Goal: Task Accomplishment & Management: Manage account settings

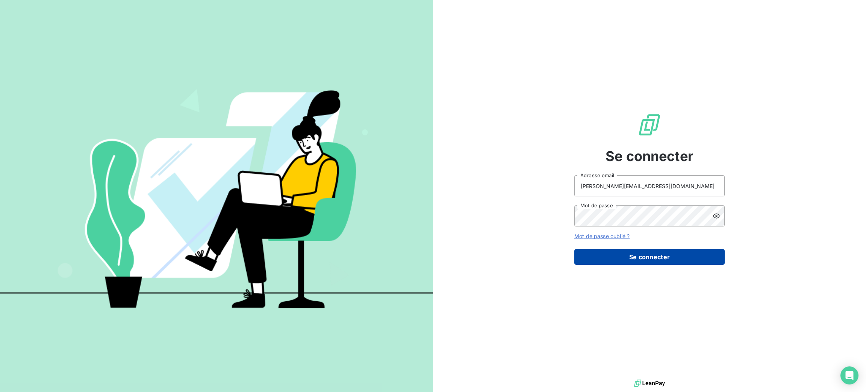
click at [621, 262] on button "Se connecter" at bounding box center [649, 257] width 150 height 16
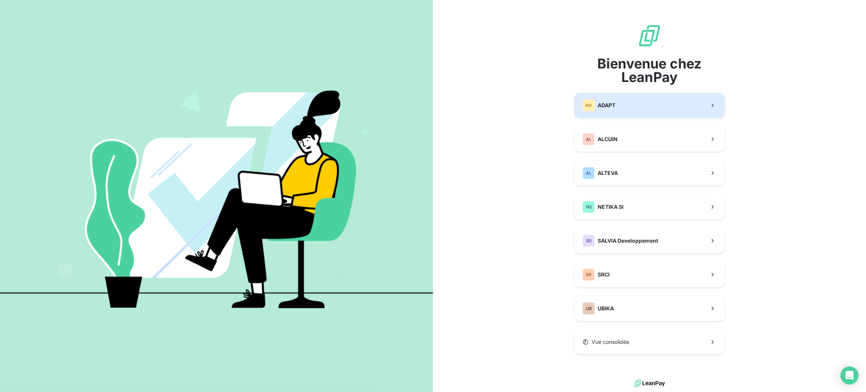
click at [615, 103] on span "ADAPT" at bounding box center [607, 105] width 18 height 8
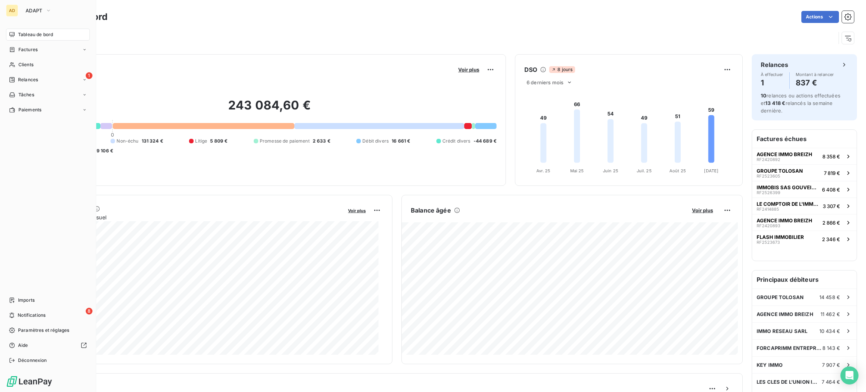
click at [0, 23] on div "AD ADAPT Tableau de bord Factures Clients 1 Relances Tâches Paiements Imports 8…" at bounding box center [48, 196] width 96 height 392
click at [18, 77] on span "Relances" at bounding box center [28, 79] width 20 height 7
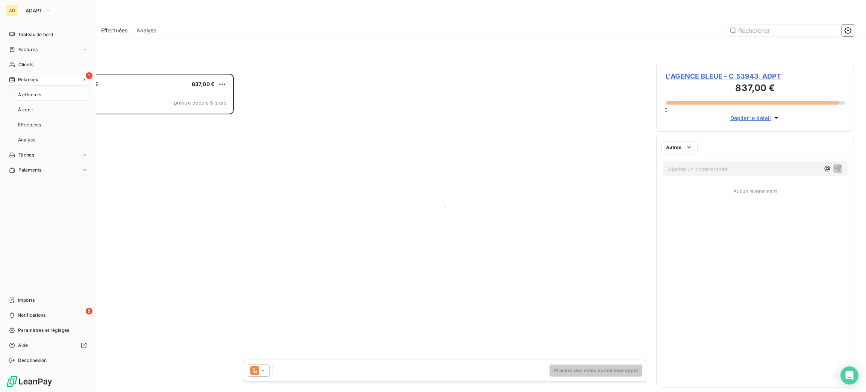
scroll to position [309, 189]
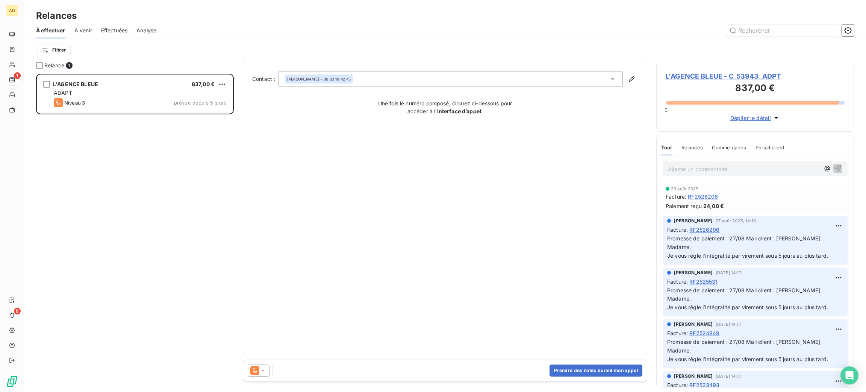
click at [723, 78] on span "L'AGENCE BLEUE - C_53943_ADPT" at bounding box center [755, 76] width 179 height 10
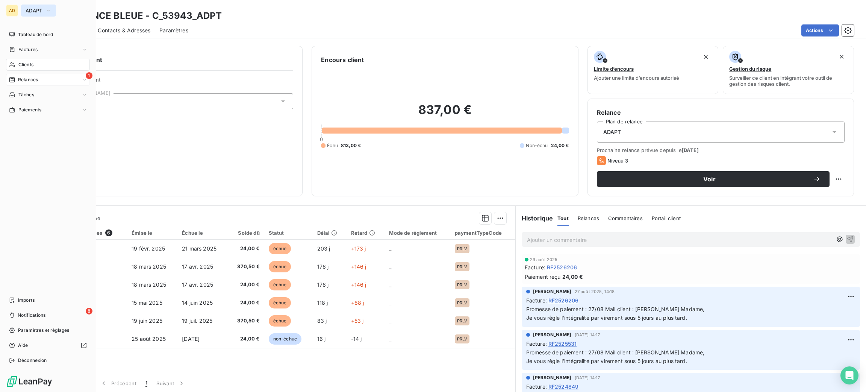
click at [35, 9] on span "ADAPT" at bounding box center [34, 11] width 17 height 6
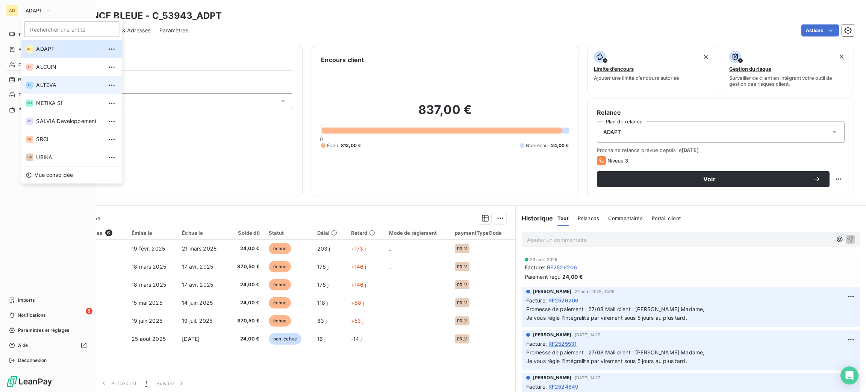
click at [64, 76] on li "AL ALTEVA" at bounding box center [71, 85] width 101 height 18
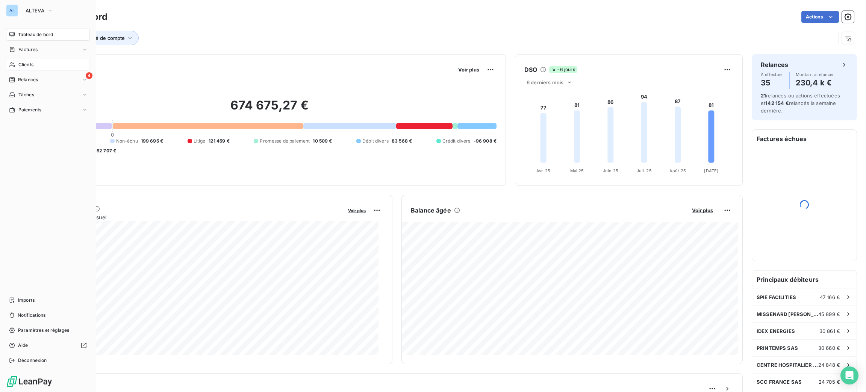
click at [27, 67] on span "Clients" at bounding box center [25, 64] width 15 height 7
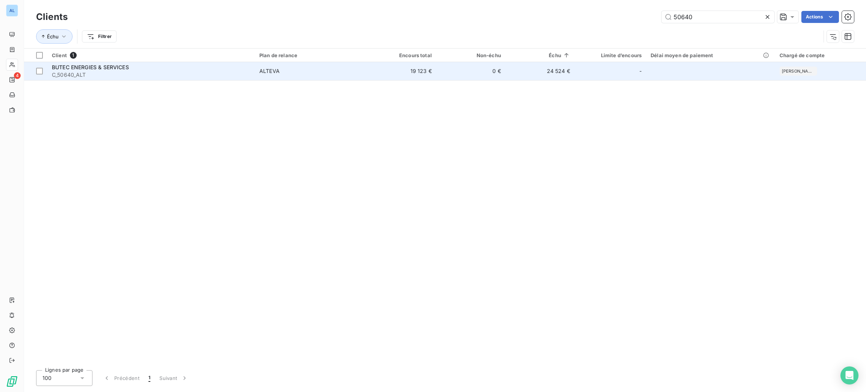
type input "50640"
click at [323, 71] on span "ALTEVA" at bounding box center [310, 71] width 103 height 8
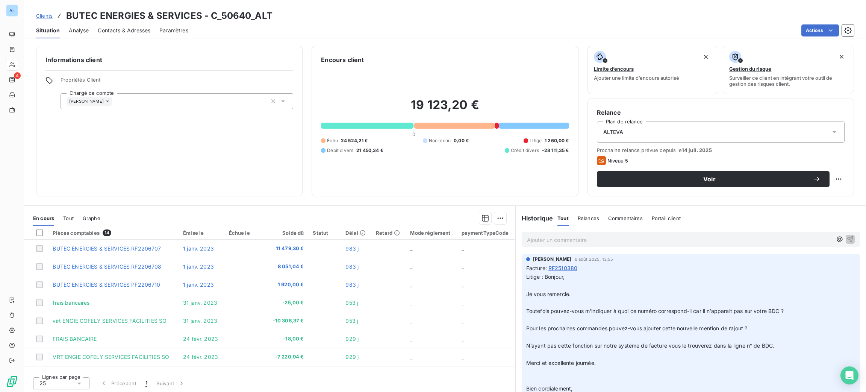
click at [548, 242] on p "Ajouter un commentaire ﻿" at bounding box center [679, 239] width 305 height 9
click at [548, 242] on span "10/09 Réception virements 11983.83 (facture" at bounding box center [584, 239] width 114 height 6
click at [648, 241] on p "10/09 Réception virements 11983.83 (facture" at bounding box center [679, 239] width 305 height 9
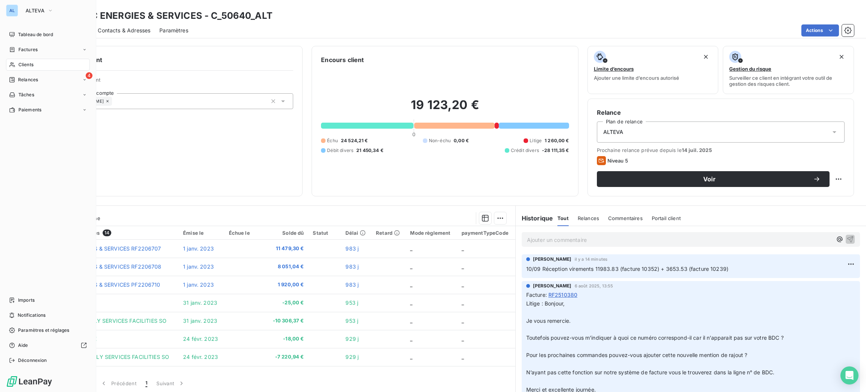
click at [11, 67] on icon at bounding box center [12, 65] width 6 height 6
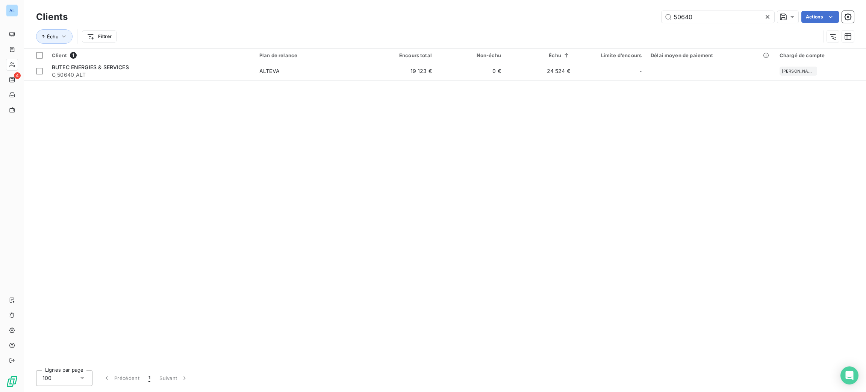
drag, startPoint x: 711, startPoint y: 13, endPoint x: 659, endPoint y: 8, distance: 52.5
click at [663, 19] on input "50640" at bounding box center [717, 17] width 113 height 12
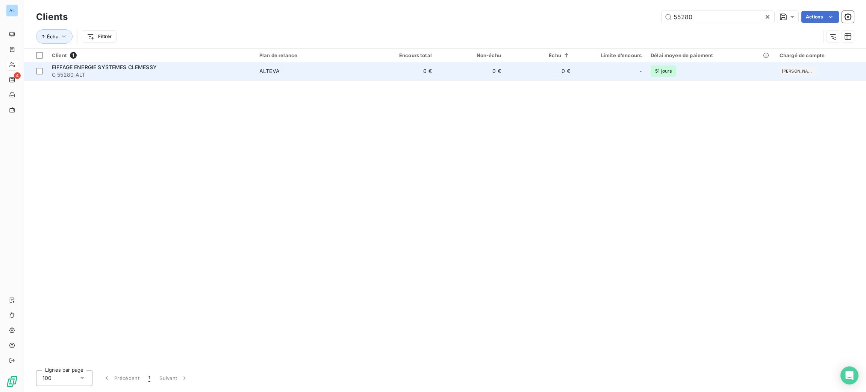
type input "55280"
click at [231, 69] on div "EIFFAGE ENERGIE SYSTEMES CLEMESSY" at bounding box center [151, 68] width 198 height 8
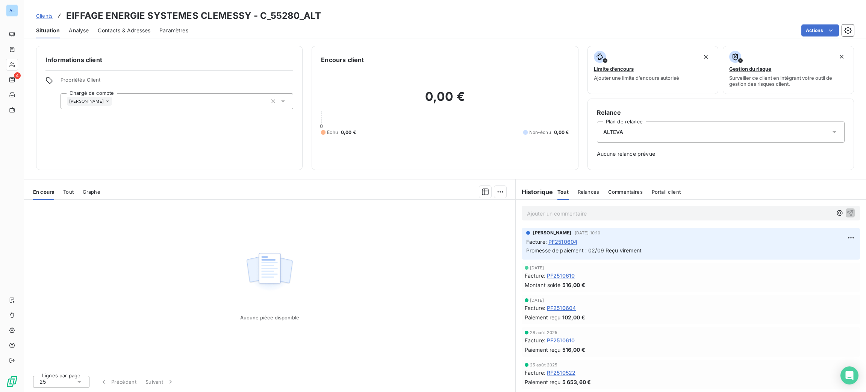
click at [567, 272] on span "PF2510610" at bounding box center [561, 275] width 28 height 8
click at [560, 277] on span "PF2510610" at bounding box center [561, 275] width 28 height 8
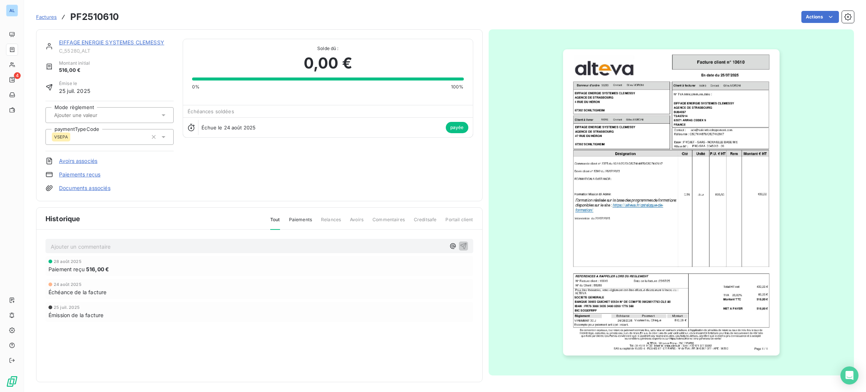
click at [636, 208] on img "button" at bounding box center [671, 202] width 216 height 306
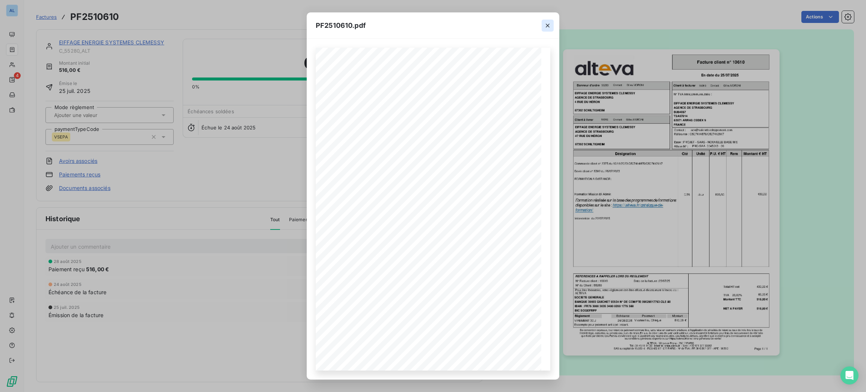
click at [547, 24] on icon "button" at bounding box center [548, 26] width 4 height 4
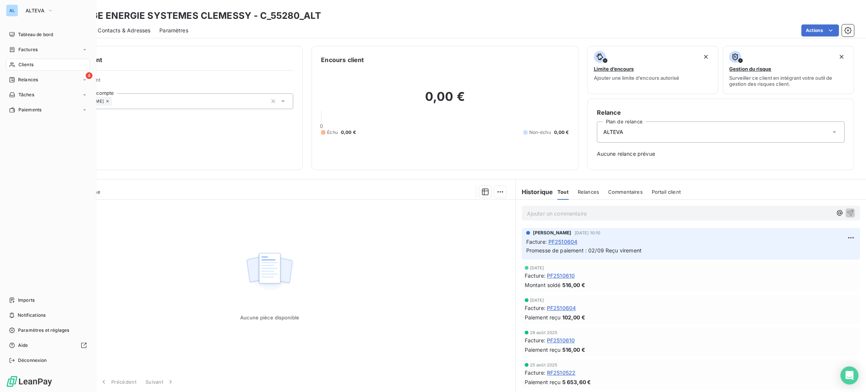
click at [30, 62] on span "Clients" at bounding box center [25, 64] width 15 height 7
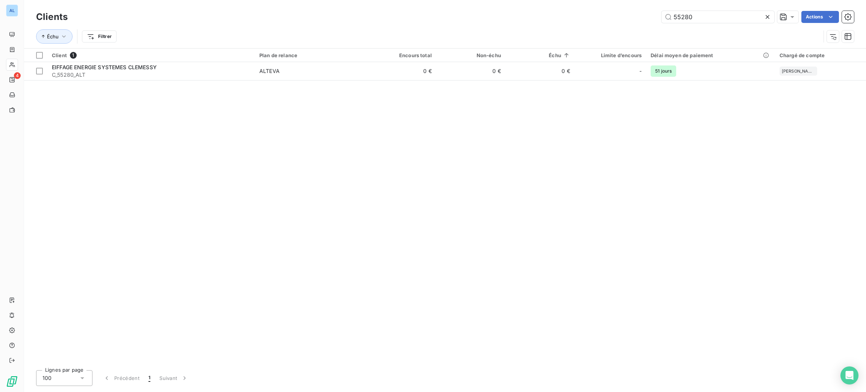
drag, startPoint x: 686, startPoint y: 20, endPoint x: 602, endPoint y: -6, distance: 87.7
click at [602, 0] on html "AL 4 Clients 55280 Actions Échu Filtrer Client 1 Plan de relance Encours total …" at bounding box center [433, 196] width 866 height 392
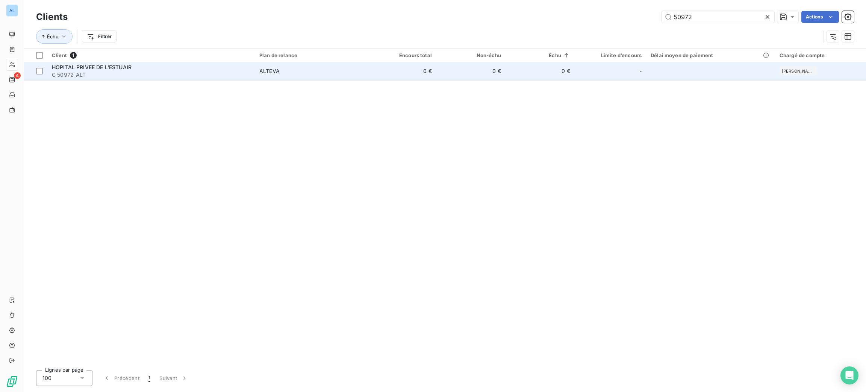
type input "50972"
click at [294, 77] on td "ALTEVA" at bounding box center [311, 71] width 112 height 18
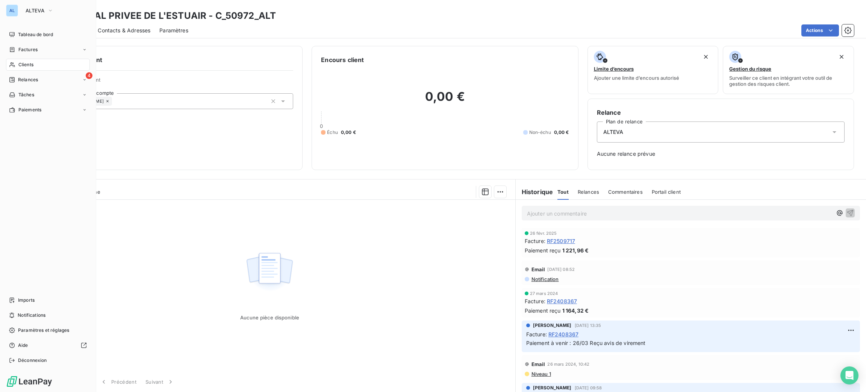
drag, startPoint x: 28, startPoint y: 63, endPoint x: 94, endPoint y: 60, distance: 66.2
click at [28, 63] on span "Clients" at bounding box center [25, 64] width 15 height 7
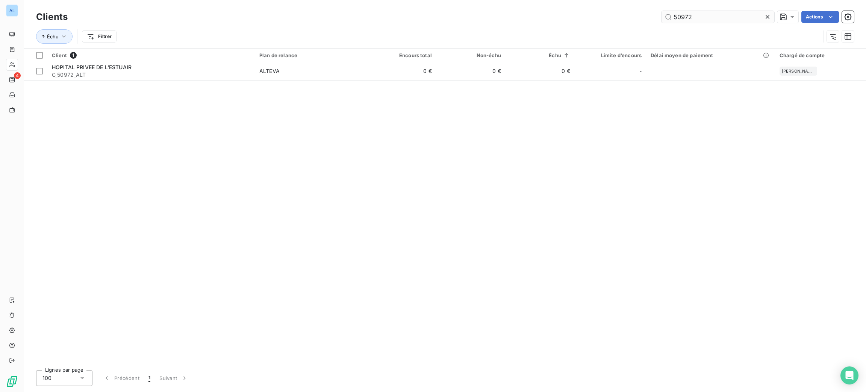
drag, startPoint x: 713, startPoint y: 27, endPoint x: 696, endPoint y: 20, distance: 18.6
click at [696, 21] on div "Clients 50972 Actions Échu Filtrer" at bounding box center [445, 28] width 818 height 39
drag, startPoint x: 696, startPoint y: 20, endPoint x: 639, endPoint y: 15, distance: 57.3
click at [664, 24] on div "Clients 50972 Actions" at bounding box center [445, 17] width 818 height 16
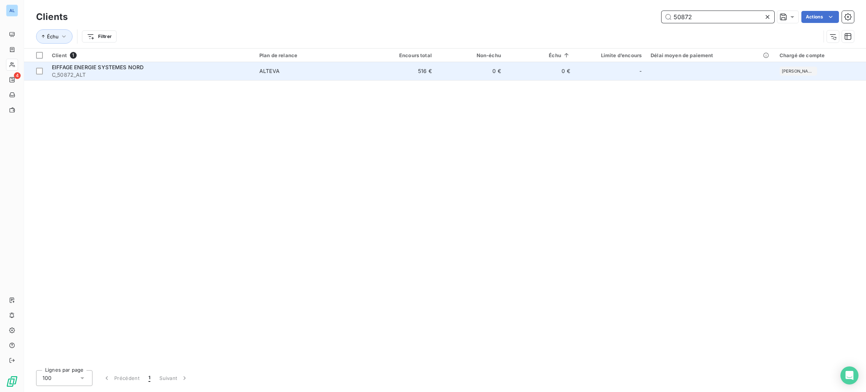
type input "50872"
click at [359, 69] on span "ALTEVA" at bounding box center [310, 71] width 103 height 8
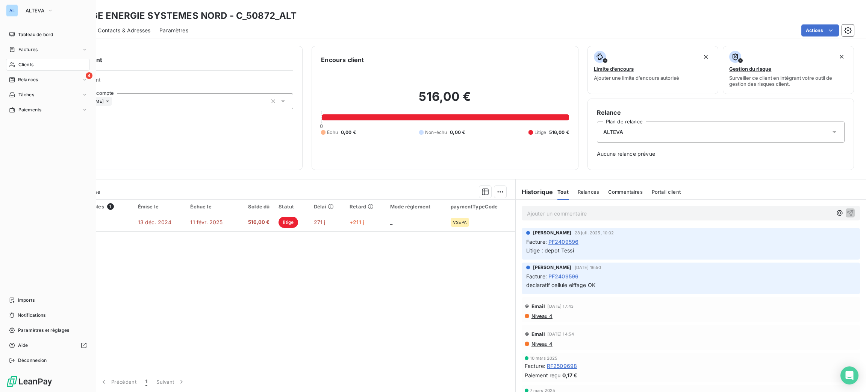
click at [10, 67] on icon at bounding box center [12, 65] width 6 height 6
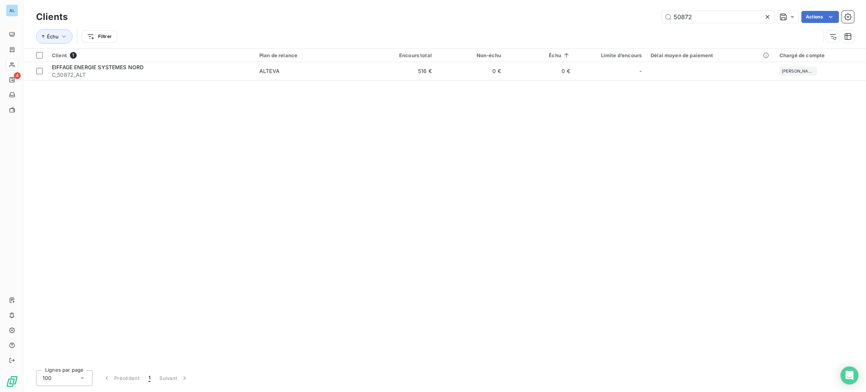
drag, startPoint x: 703, startPoint y: 19, endPoint x: 599, endPoint y: 20, distance: 104.5
click at [608, 20] on div "50872 Actions" at bounding box center [465, 17] width 777 height 12
type input "50640"
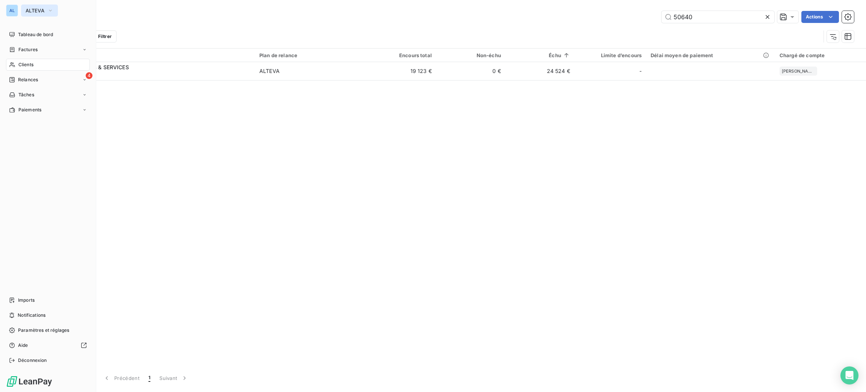
click at [26, 9] on span "ALTEVA" at bounding box center [35, 11] width 19 height 6
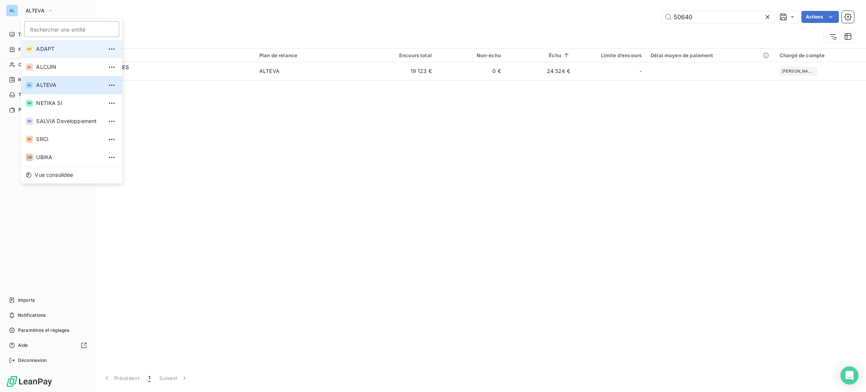
click at [61, 53] on li "AD ADAPT" at bounding box center [71, 49] width 101 height 18
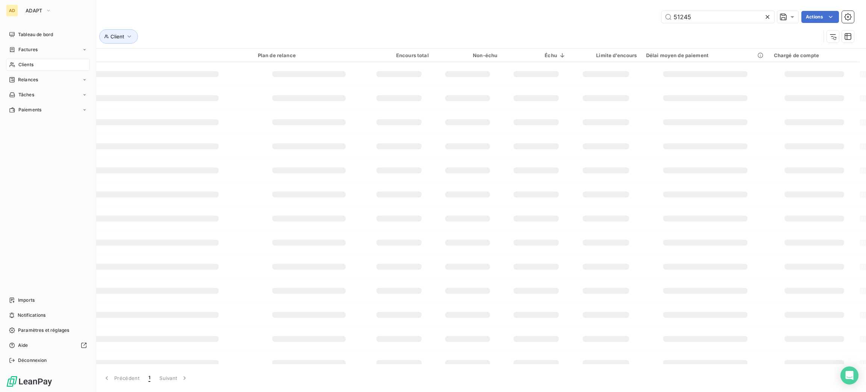
type input "50640"
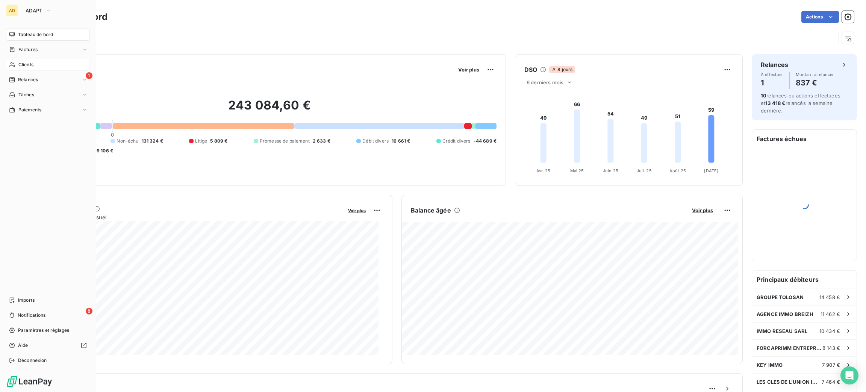
click at [28, 64] on span "Clients" at bounding box center [25, 64] width 15 height 7
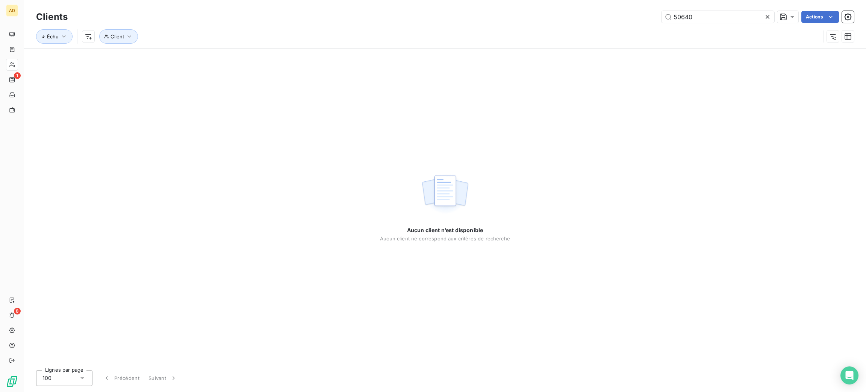
drag, startPoint x: 697, startPoint y: 20, endPoint x: 616, endPoint y: 18, distance: 81.6
click at [616, 18] on div "50640 Actions" at bounding box center [465, 17] width 777 height 12
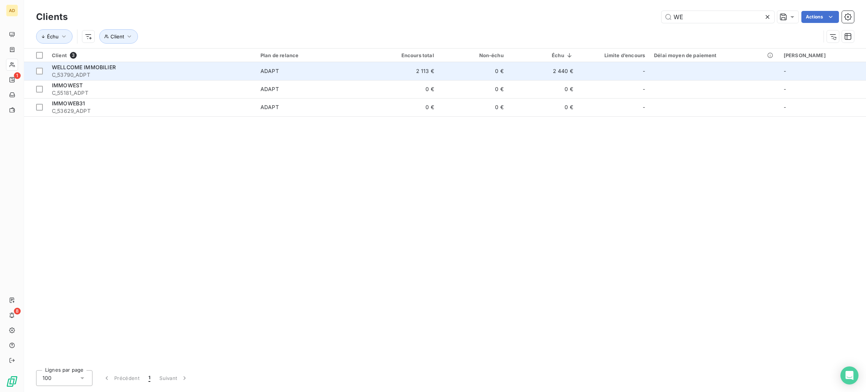
type input "WE"
click at [186, 74] on span "C_53790_ADPT" at bounding box center [152, 75] width 200 height 8
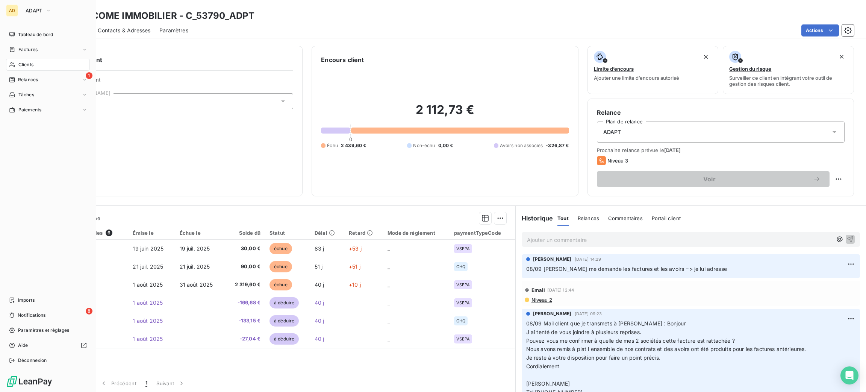
click at [23, 65] on span "Clients" at bounding box center [25, 64] width 15 height 7
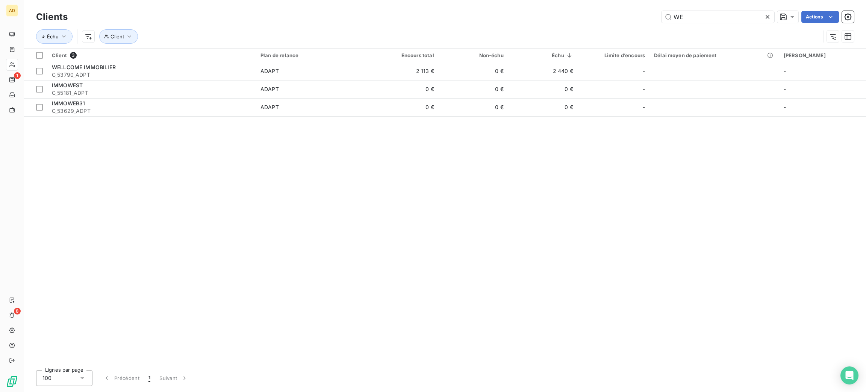
drag, startPoint x: 661, startPoint y: 18, endPoint x: 626, endPoint y: 18, distance: 35.0
click at [626, 18] on div "WE Actions" at bounding box center [465, 17] width 777 height 12
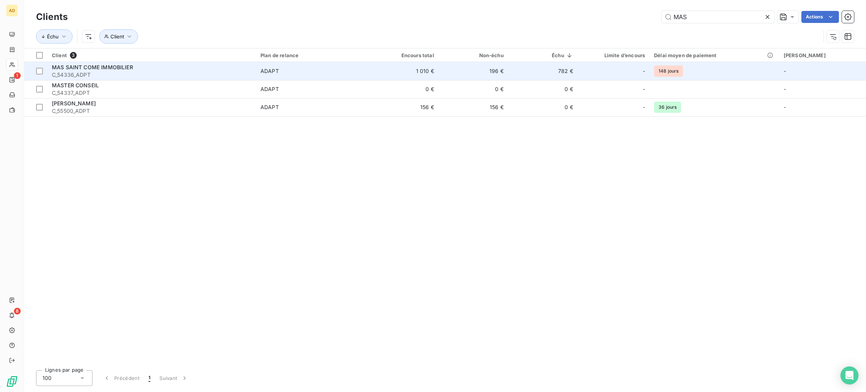
type input "MAS"
click at [423, 76] on td "1 010 €" at bounding box center [404, 71] width 70 height 18
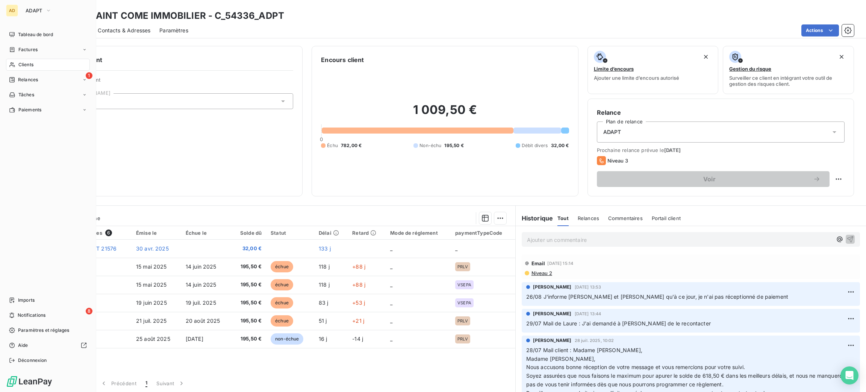
click at [24, 68] on span "Clients" at bounding box center [25, 64] width 15 height 7
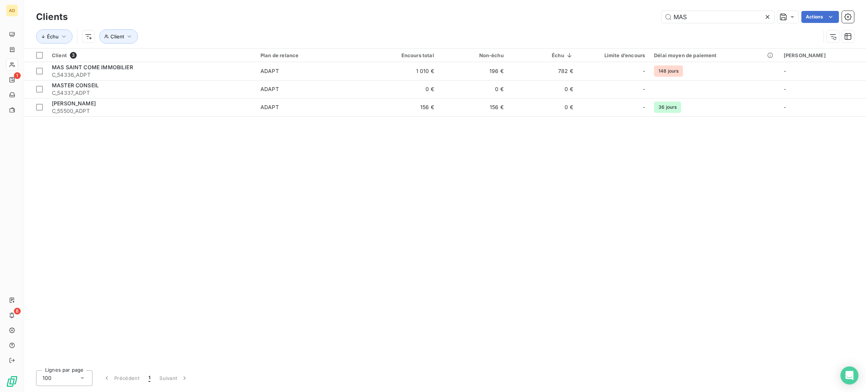
drag, startPoint x: 601, startPoint y: 27, endPoint x: 554, endPoint y: 19, distance: 48.0
click at [557, 22] on div "MAS Actions" at bounding box center [465, 17] width 777 height 12
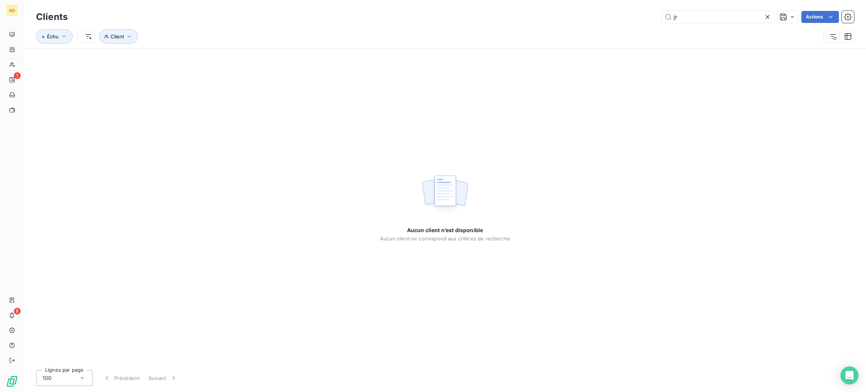
type input "j"
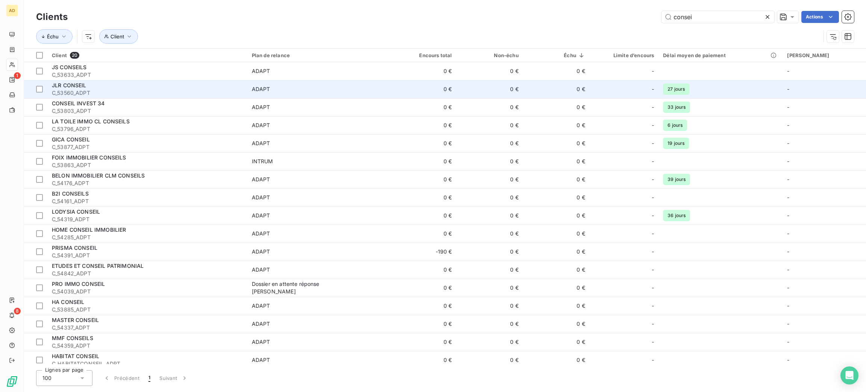
type input "consei"
click at [132, 88] on div "JLR CONSEIL" at bounding box center [147, 86] width 191 height 8
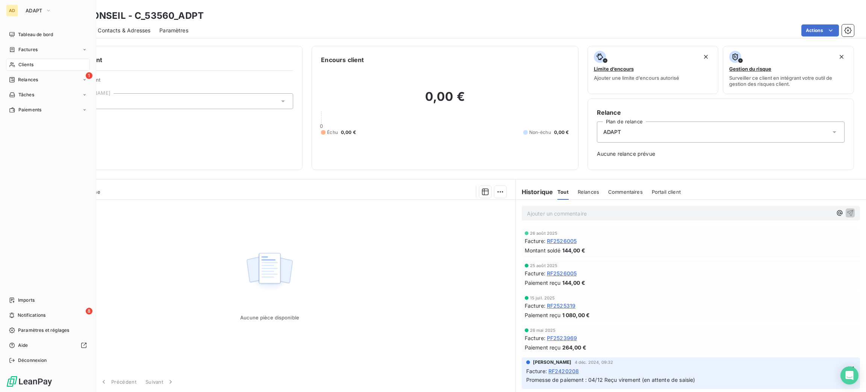
click at [18, 65] on span "Clients" at bounding box center [25, 64] width 15 height 7
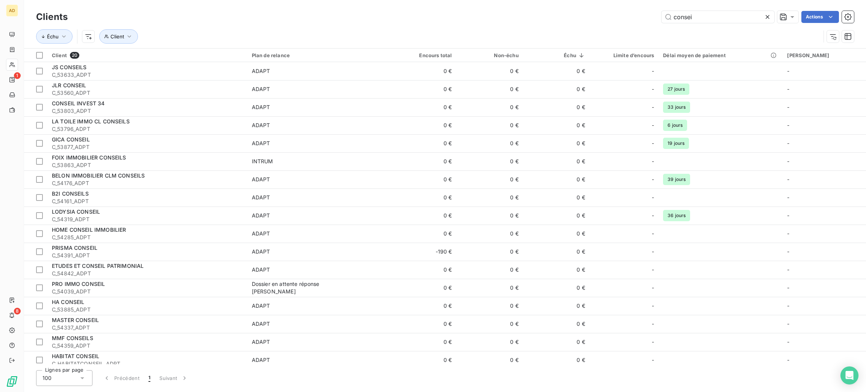
drag, startPoint x: 699, startPoint y: 22, endPoint x: 563, endPoint y: 9, distance: 137.4
click at [623, 26] on div "Clients consei Actions Échu Client" at bounding box center [445, 28] width 818 height 39
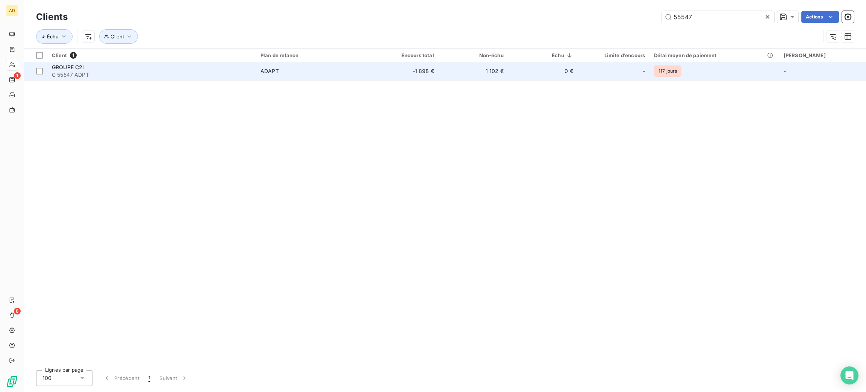
type input "55547"
click at [251, 74] on span "C_55547_ADPT" at bounding box center [152, 75] width 200 height 8
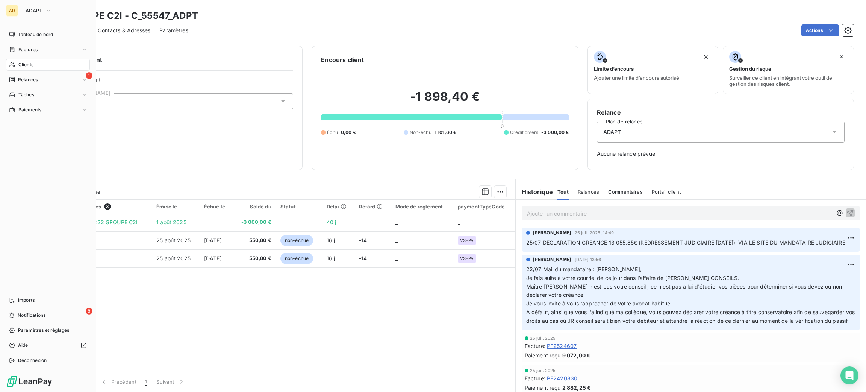
click at [15, 65] on icon at bounding box center [12, 65] width 6 height 6
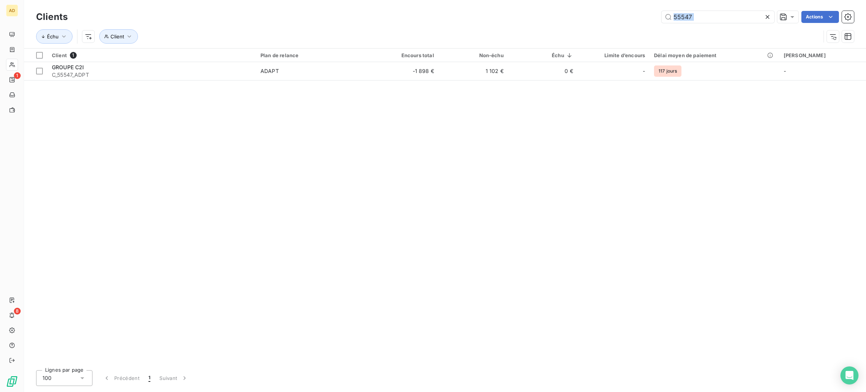
drag, startPoint x: 701, startPoint y: 24, endPoint x: 607, endPoint y: 27, distance: 94.0
click at [608, 27] on div "Clients 55547 Actions Échu Client" at bounding box center [445, 28] width 818 height 39
click at [682, 38] on div "Échu Client" at bounding box center [428, 36] width 784 height 14
click at [703, 8] on div "Clients 55547 Actions Échu Client" at bounding box center [445, 24] width 842 height 48
click at [708, 16] on input "55547" at bounding box center [717, 17] width 113 height 12
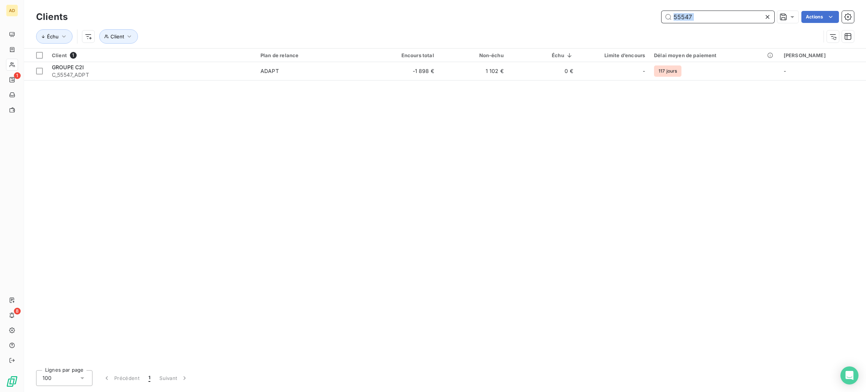
click at [707, 17] on input "55547" at bounding box center [717, 17] width 113 height 12
drag, startPoint x: 704, startPoint y: 17, endPoint x: 649, endPoint y: 20, distance: 54.9
click at [649, 20] on div "55547 Actions" at bounding box center [465, 17] width 777 height 12
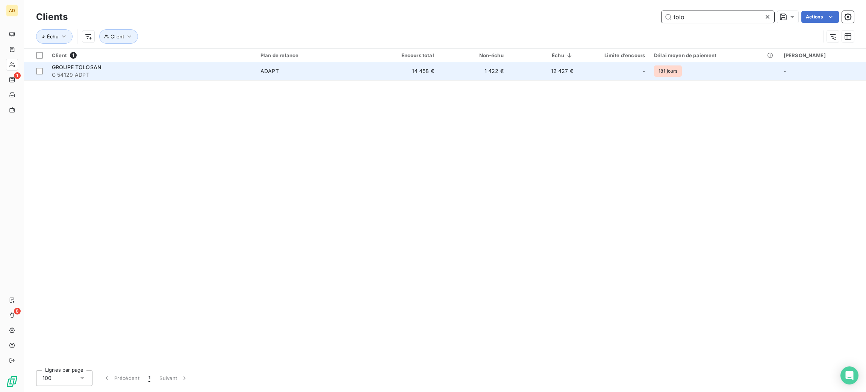
type input "tolo"
click at [365, 68] on span "ADAPT" at bounding box center [312, 71] width 104 height 8
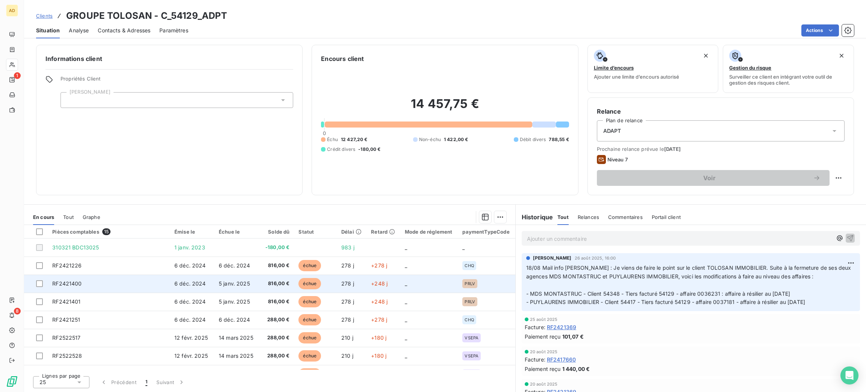
scroll to position [139, 0]
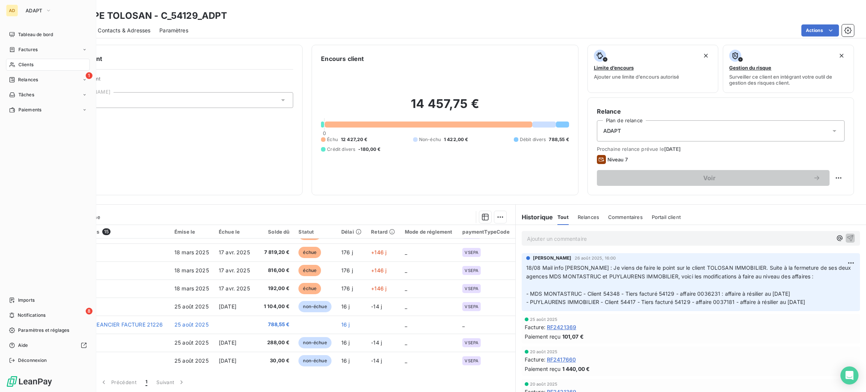
drag, startPoint x: 21, startPoint y: 63, endPoint x: 30, endPoint y: 67, distance: 9.6
click at [23, 64] on span "Clients" at bounding box center [25, 64] width 15 height 7
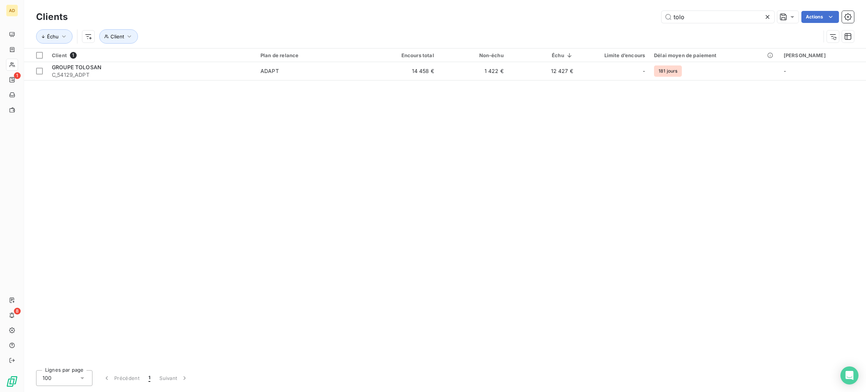
drag, startPoint x: 696, startPoint y: 15, endPoint x: 628, endPoint y: 21, distance: 68.7
click at [629, 21] on div "tolo Actions" at bounding box center [465, 17] width 777 height 12
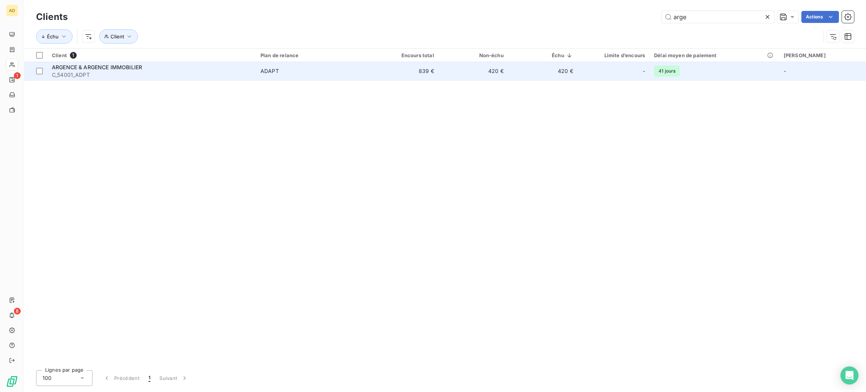
type input "arge"
click at [196, 72] on span "C_54001_ADPT" at bounding box center [152, 75] width 200 height 8
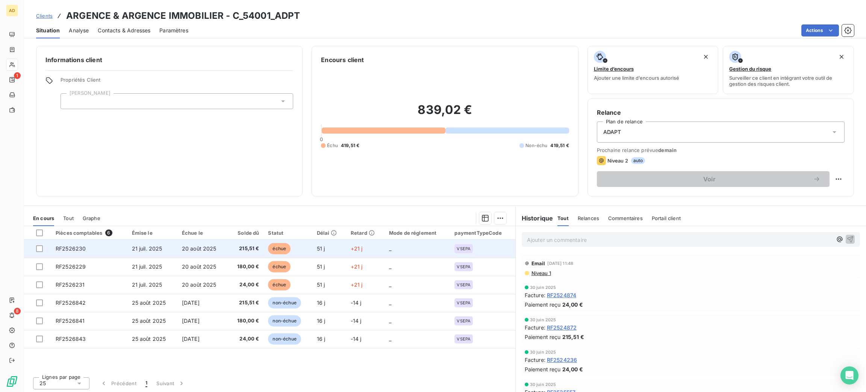
scroll to position [1, 0]
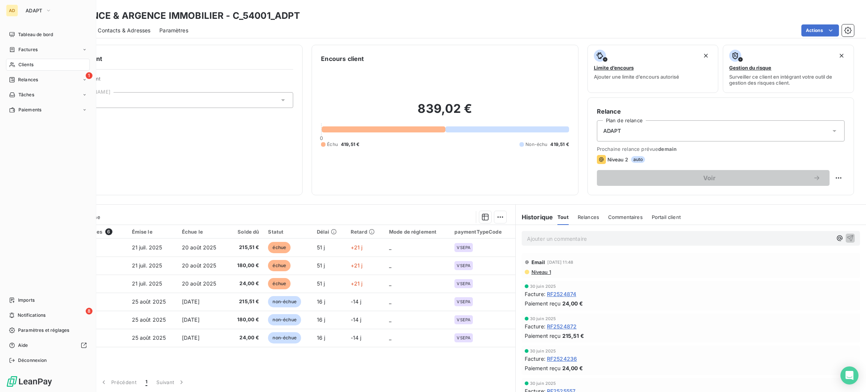
drag, startPoint x: 36, startPoint y: 62, endPoint x: 42, endPoint y: 60, distance: 5.6
click at [36, 62] on div "Clients" at bounding box center [48, 65] width 84 height 12
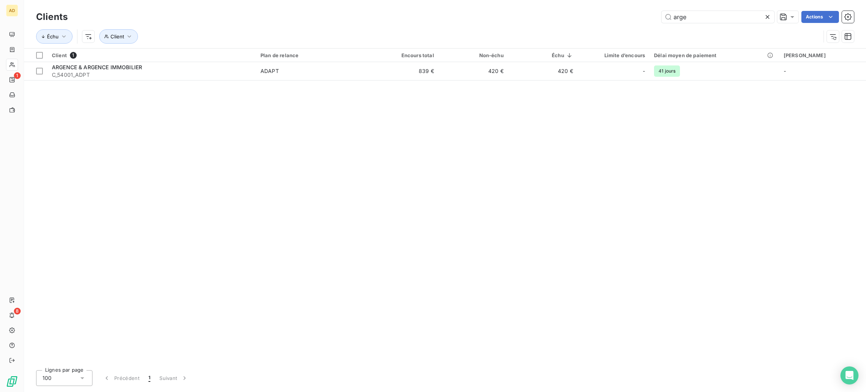
drag, startPoint x: 706, startPoint y: 15, endPoint x: 634, endPoint y: 15, distance: 71.8
click at [634, 15] on div "arge Actions" at bounding box center [465, 17] width 777 height 12
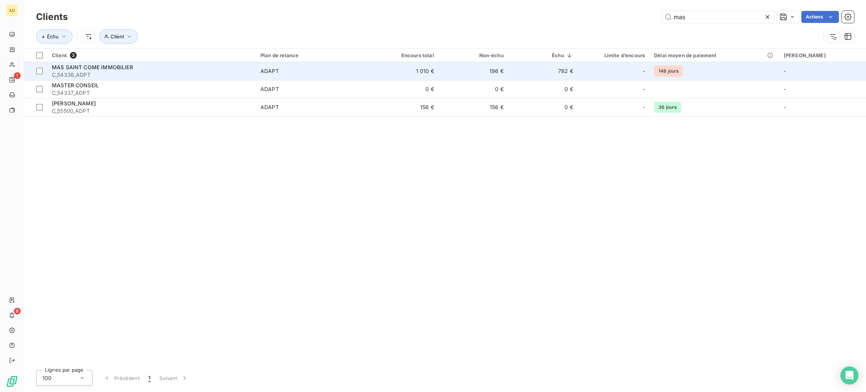
type input "mas"
click at [439, 67] on td "1 010 €" at bounding box center [404, 71] width 70 height 18
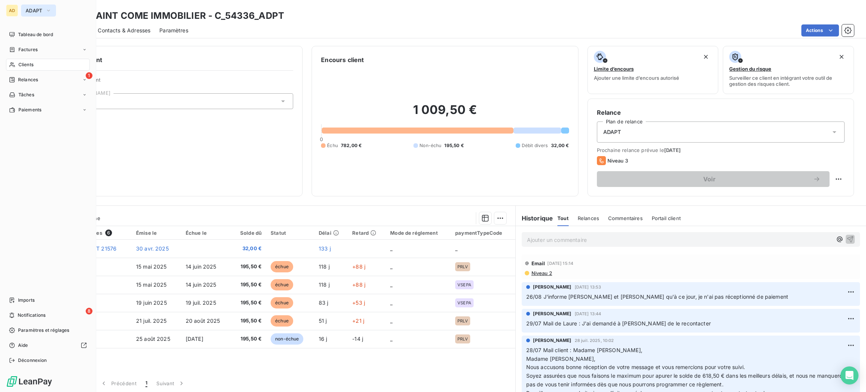
click at [34, 13] on span "ADAPT" at bounding box center [34, 11] width 17 height 6
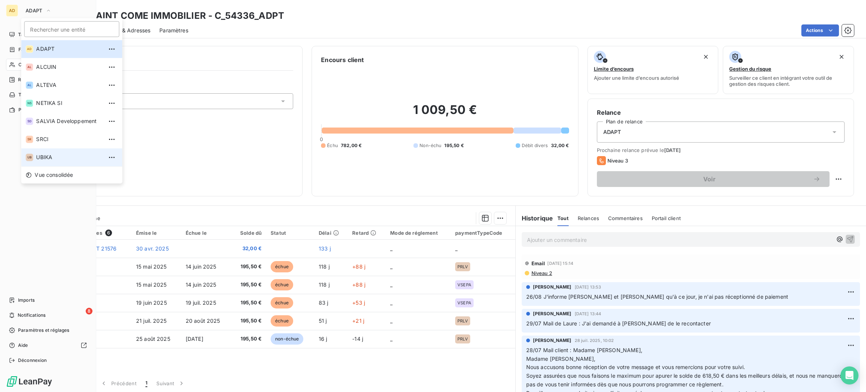
click at [66, 158] on span "UBIKA" at bounding box center [69, 157] width 67 height 8
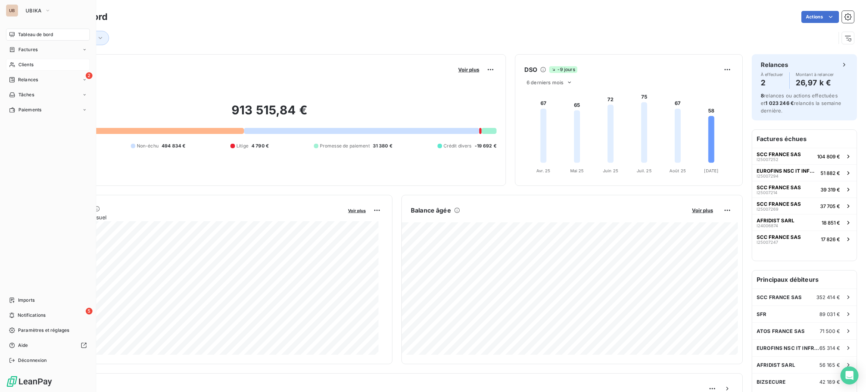
click at [31, 63] on span "Clients" at bounding box center [25, 64] width 15 height 7
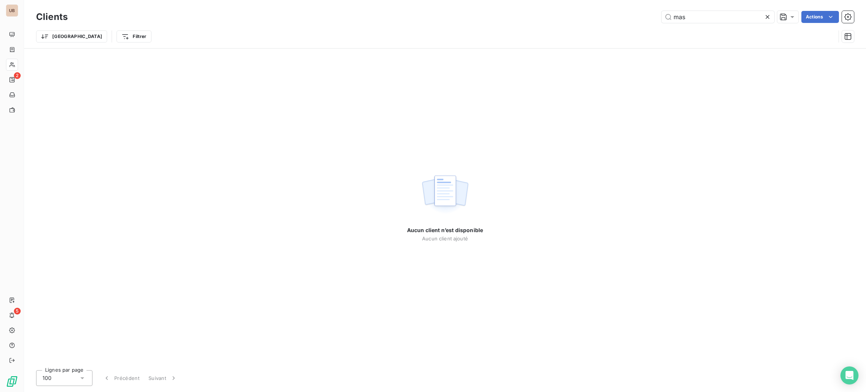
drag, startPoint x: 656, startPoint y: 20, endPoint x: 635, endPoint y: 21, distance: 21.1
click at [640, 21] on div "mas Actions" at bounding box center [465, 17] width 777 height 12
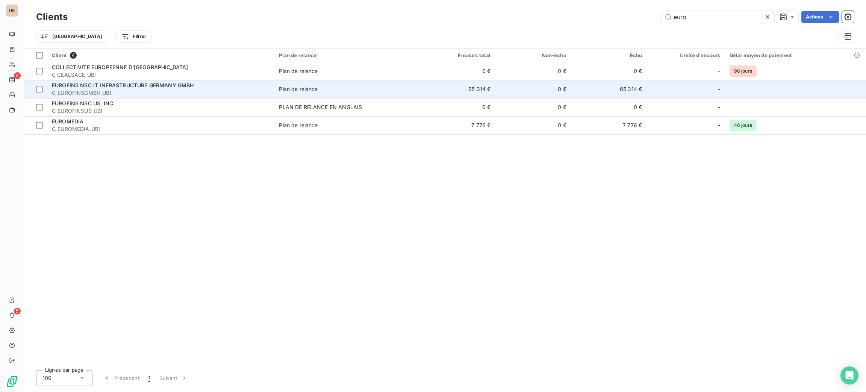
type input "euro"
click at [395, 81] on td "Plan de relance" at bounding box center [346, 89] width 145 height 18
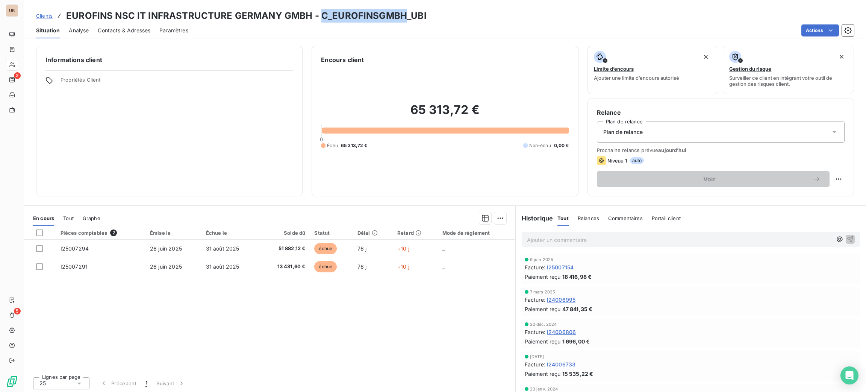
drag, startPoint x: 403, startPoint y: 18, endPoint x: 318, endPoint y: 13, distance: 85.4
click at [318, 13] on h3 "EUROFINS NSC IT INFRASTRUCTURE GERMANY GMBH - C_EUROFINSGMBH_UBI" at bounding box center [246, 16] width 360 height 14
copy h3 "C_EUROFINSGMBH"
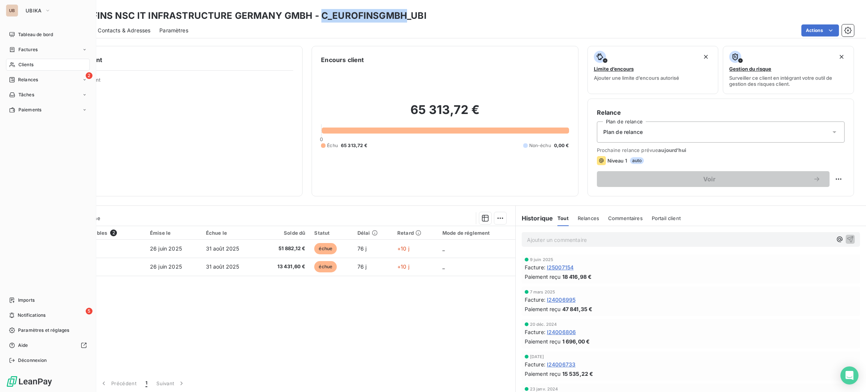
click at [30, 67] on span "Clients" at bounding box center [25, 64] width 15 height 7
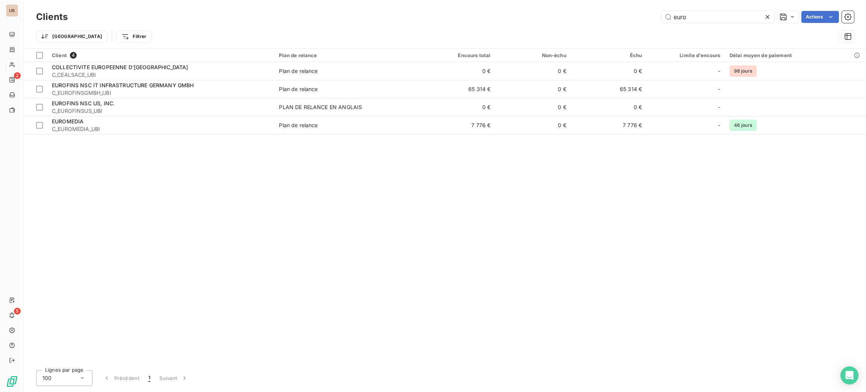
drag, startPoint x: 703, startPoint y: 13, endPoint x: 643, endPoint y: 26, distance: 60.8
click at [643, 26] on div "Clients euro Actions Trier Filtrer" at bounding box center [445, 28] width 818 height 39
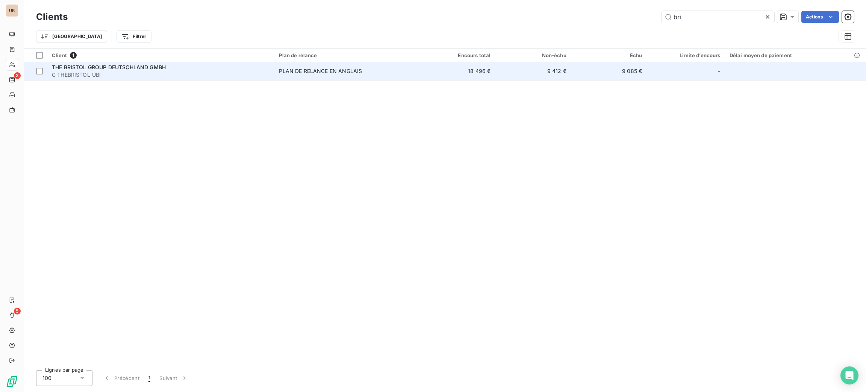
type input "bri"
click at [249, 76] on span "C_THEBRISTOL_UBI" at bounding box center [161, 75] width 218 height 8
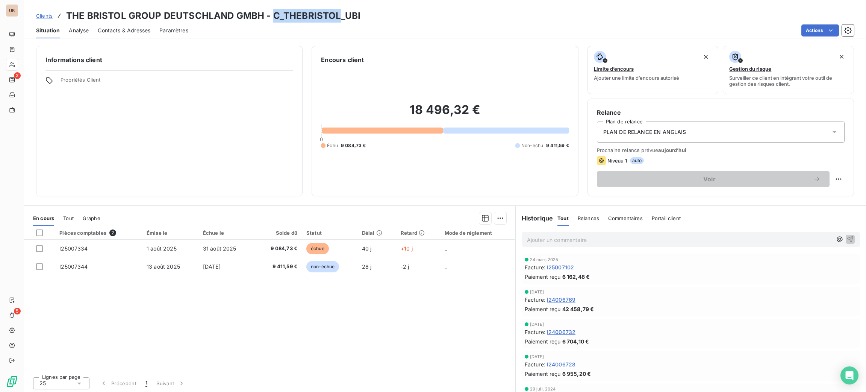
drag, startPoint x: 335, startPoint y: 15, endPoint x: 273, endPoint y: 10, distance: 62.2
click at [273, 10] on h3 "THE BRISTOL GROUP DEUTSCHLAND GMBH - C_THEBRISTOL_UBI" at bounding box center [213, 16] width 294 height 14
copy h3 "C_THEBRISTOL"
click at [148, 28] on span "Contacts & Adresses" at bounding box center [124, 31] width 53 height 8
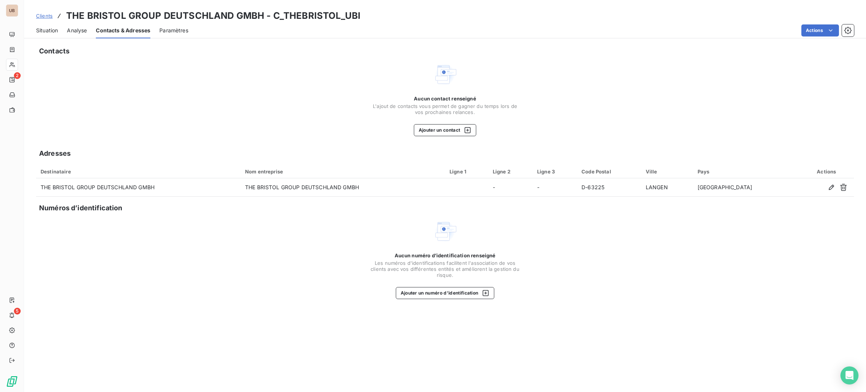
click at [258, 15] on h3 "THE BRISTOL GROUP DEUTSCHLAND GMBH - C_THEBRISTOL_UBI" at bounding box center [213, 16] width 294 height 14
drag, startPoint x: 262, startPoint y: 15, endPoint x: 68, endPoint y: 12, distance: 194.3
click at [68, 12] on h3 "THE BRISTOL GROUP DEUTSCHLAND GMBH - C_THEBRISTOL_UBI" at bounding box center [213, 16] width 294 height 14
copy h3 "THE BRISTOL GROUP DEUTSCHLAND GMBH"
click at [42, 27] on span "Situation" at bounding box center [47, 31] width 22 height 8
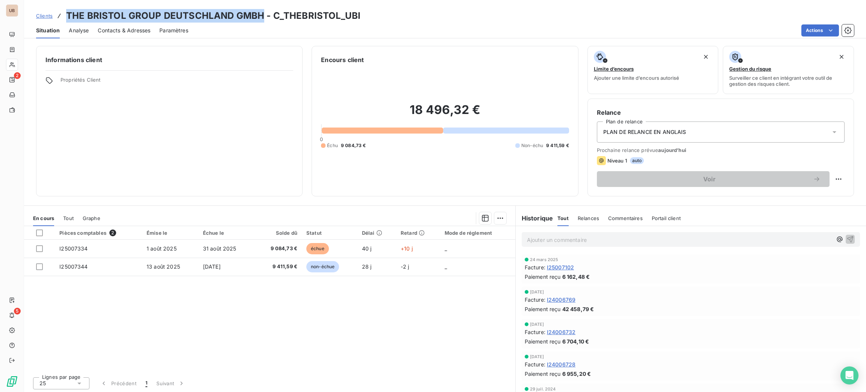
click at [122, 33] on span "Contacts & Adresses" at bounding box center [124, 31] width 53 height 8
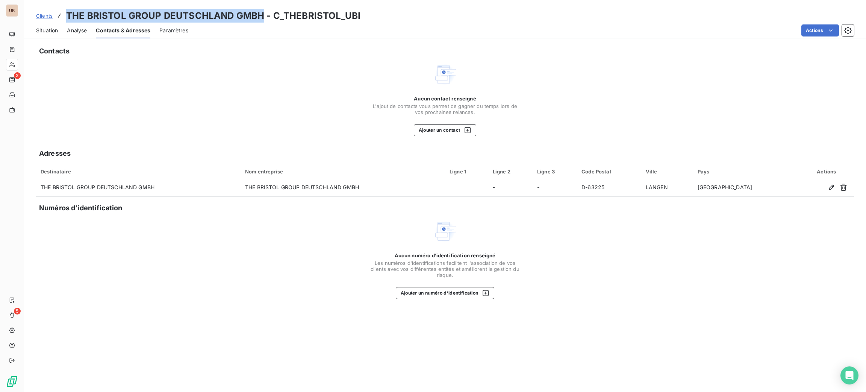
click at [48, 27] on span "Situation" at bounding box center [47, 31] width 22 height 8
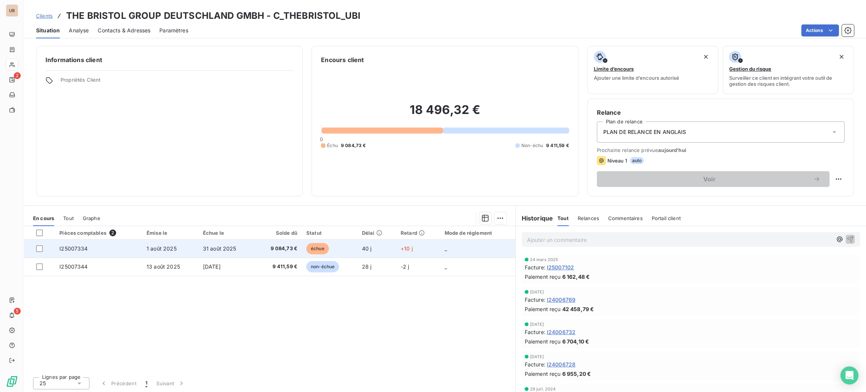
click at [157, 251] on span "1 août 2025" at bounding box center [162, 248] width 30 height 6
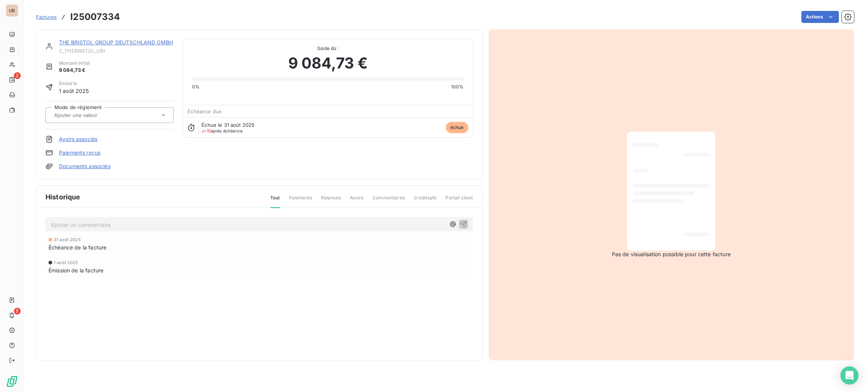
click at [150, 221] on p "Ajouter un commentaire ﻿" at bounding box center [248, 224] width 395 height 9
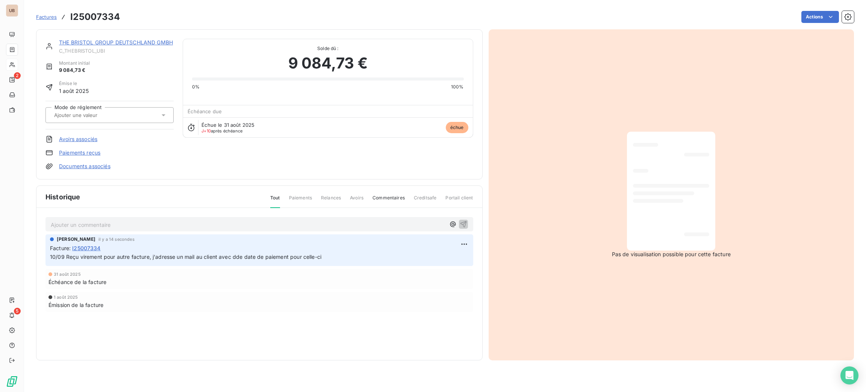
click at [136, 44] on link "THE BRISTOL GROUP DEUTSCHLAND GMBH" at bounding box center [116, 42] width 114 height 6
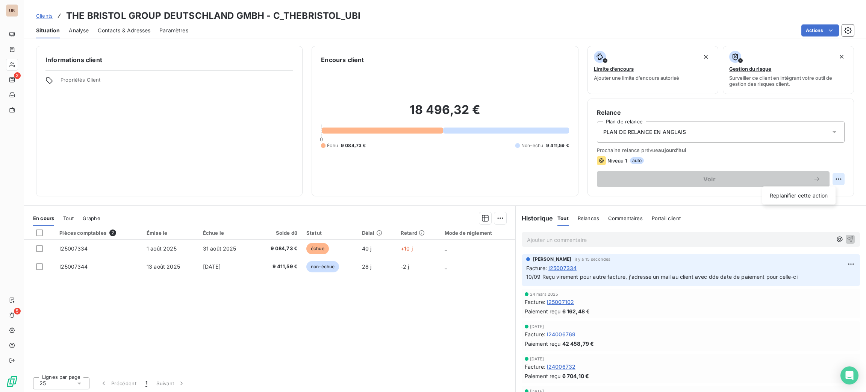
click at [830, 180] on html "UB 2 5 Clients THE BRISTOL GROUP DEUTSCHLAND GMBH - C_THEBRISTOL_UBI Situation …" at bounding box center [433, 196] width 866 height 392
click at [802, 197] on div "Replanifier cette action" at bounding box center [798, 195] width 67 height 12
select select "8"
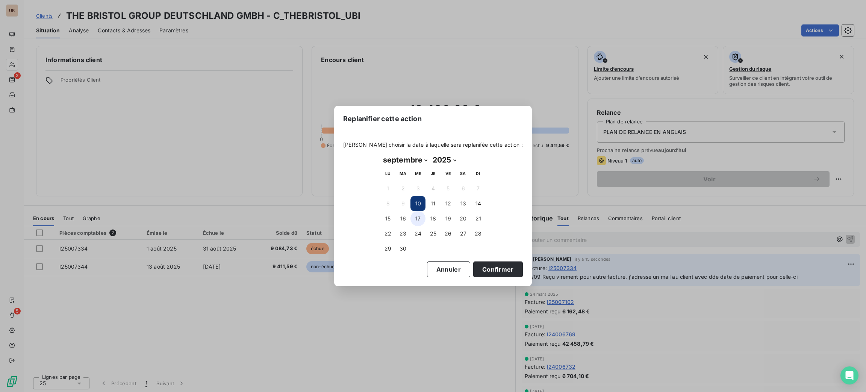
click at [418, 218] on button "17" at bounding box center [417, 218] width 15 height 15
click at [491, 266] on button "Confirmer" at bounding box center [498, 269] width 50 height 16
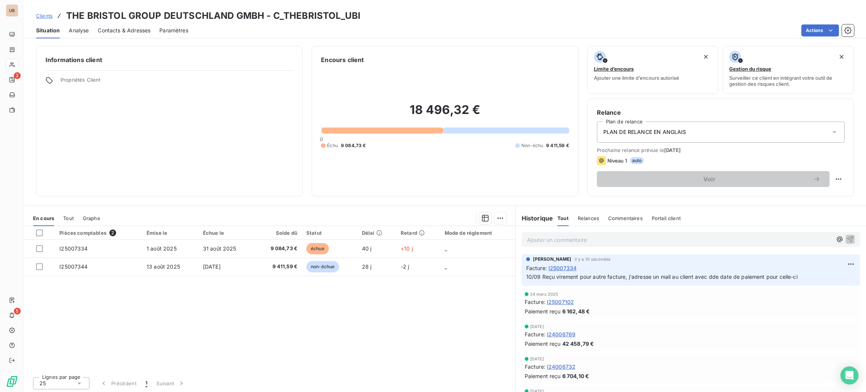
click at [134, 33] on span "Contacts & Adresses" at bounding box center [124, 31] width 53 height 8
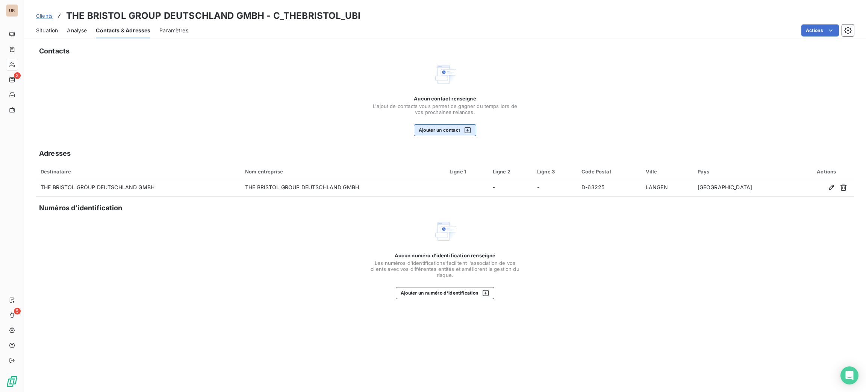
click at [436, 132] on button "Ajouter un contact" at bounding box center [445, 130] width 63 height 12
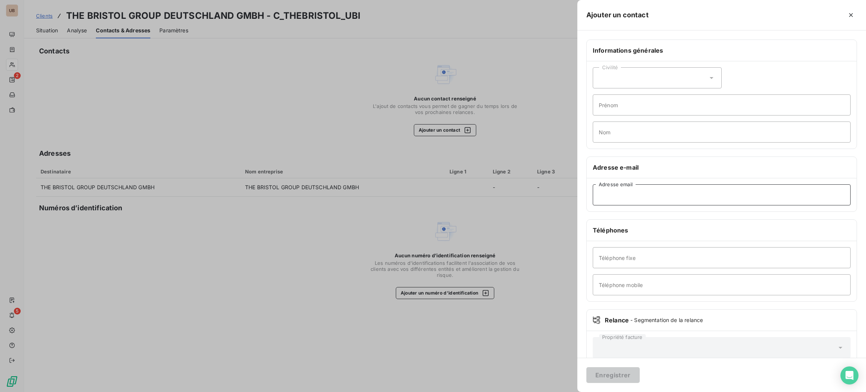
paste input ""[EMAIL_ADDRESS][DOMAIN_NAME]" <[EMAIL_ADDRESS][DOMAIN_NAME]>"
drag, startPoint x: 649, startPoint y: 193, endPoint x: 587, endPoint y: 188, distance: 62.6
click at [587, 188] on div ""[EMAIL_ADDRESS][DOMAIN_NAME]" <[EMAIL_ADDRESS][DOMAIN_NAME] Adresse email" at bounding box center [722, 194] width 270 height 33
type input "[EMAIL_ADDRESS][DOMAIN_NAME]"
click at [616, 375] on button "Enregistrer" at bounding box center [612, 375] width 53 height 16
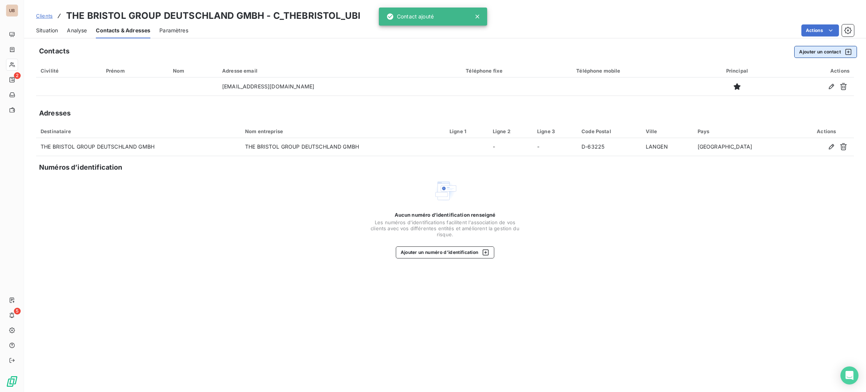
click at [805, 55] on button "Ajouter un contact" at bounding box center [825, 52] width 63 height 12
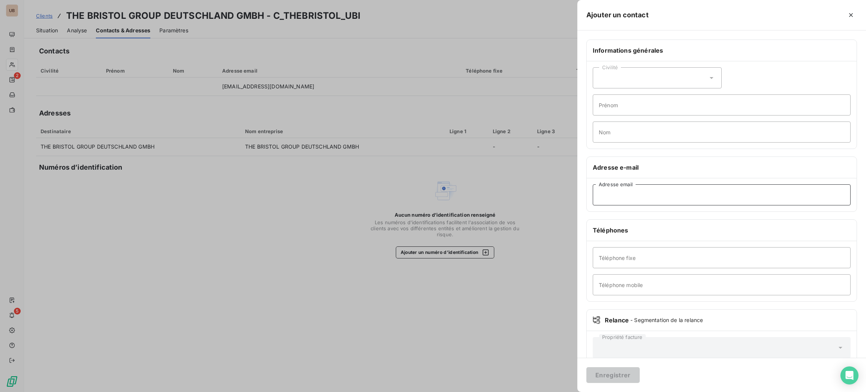
paste input ""[PERSON_NAME][EMAIL_ADDRESS][DOMAIN_NAME]" <[PERSON_NAME][DOMAIN_NAME][EMAIL_A…"
drag, startPoint x: 672, startPoint y: 195, endPoint x: 571, endPoint y: 183, distance: 101.7
click at [572, 391] on div "Ajouter un contact Informations générales Civilité Prénom Nom Adresse e-mail "[…" at bounding box center [433, 392] width 866 height 0
type input "[PERSON_NAME][EMAIL_ADDRESS][DOMAIN_NAME]"
click at [622, 375] on button "Enregistrer" at bounding box center [612, 375] width 53 height 16
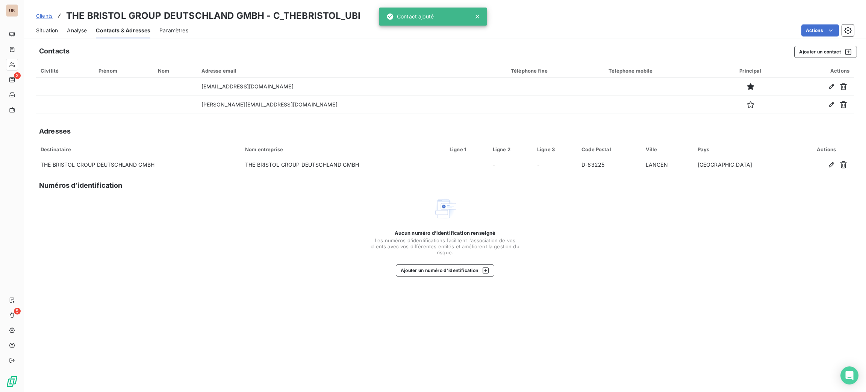
click at [48, 32] on span "Situation" at bounding box center [47, 31] width 22 height 8
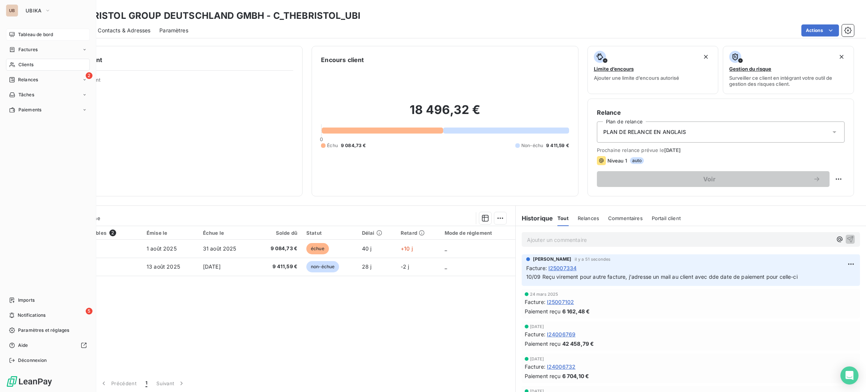
click at [26, 30] on div "Tableau de bord" at bounding box center [48, 35] width 84 height 12
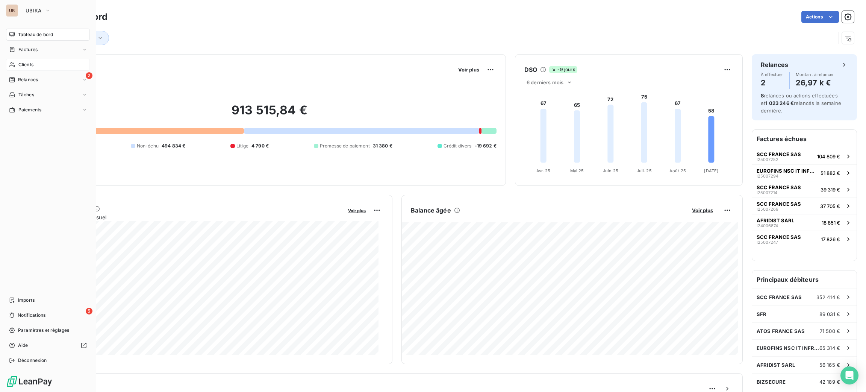
click at [19, 68] on div "Clients" at bounding box center [48, 65] width 84 height 12
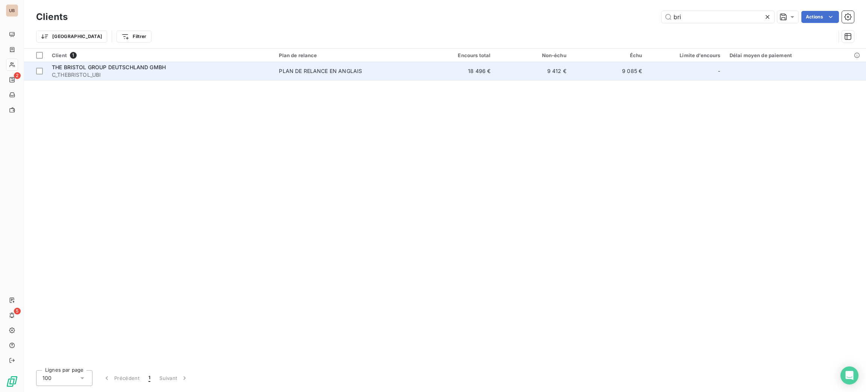
click at [132, 69] on span "THE BRISTOL GROUP DEUTSCHLAND GMBH" at bounding box center [109, 67] width 114 height 6
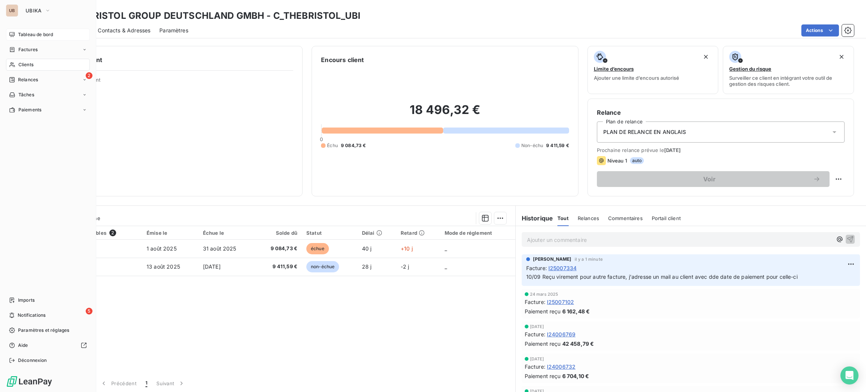
drag, startPoint x: 33, startPoint y: 44, endPoint x: 30, endPoint y: 33, distance: 11.2
click at [33, 44] on div "Factures" at bounding box center [48, 50] width 84 height 12
click at [29, 33] on span "Tableau de bord" at bounding box center [35, 34] width 35 height 7
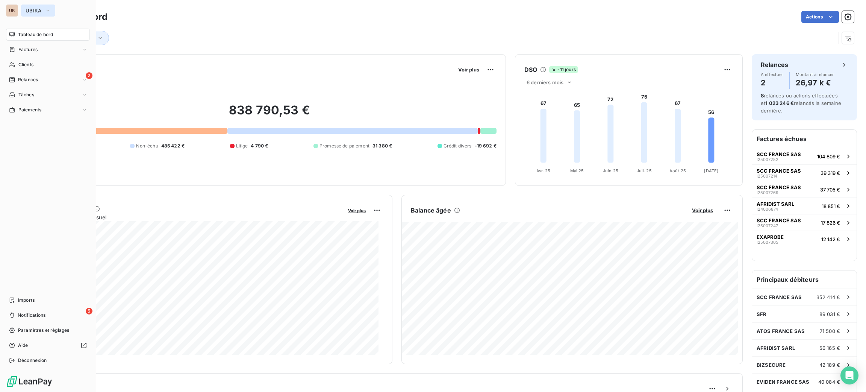
click at [37, 11] on span "UBIKA" at bounding box center [34, 11] width 16 height 6
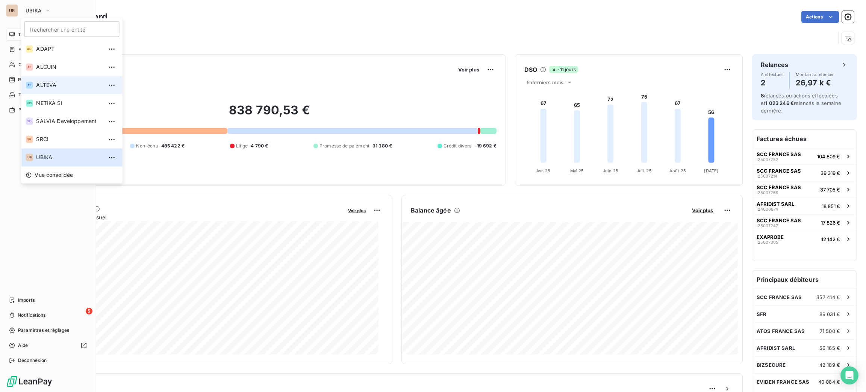
click at [70, 84] on span "ALTEVA" at bounding box center [69, 85] width 67 height 8
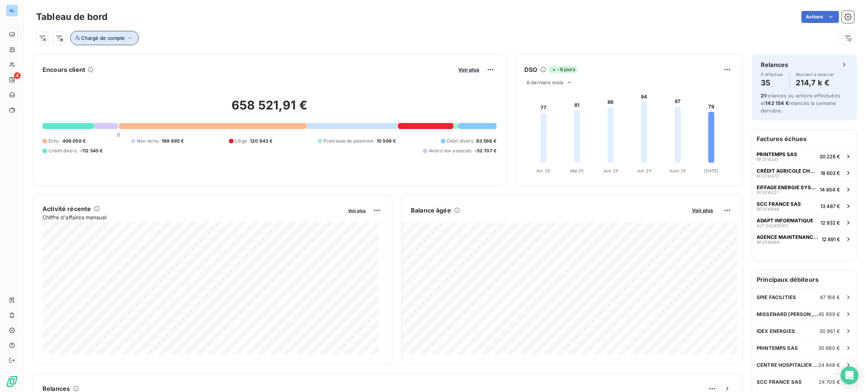
drag, startPoint x: 92, startPoint y: 35, endPoint x: 97, endPoint y: 35, distance: 4.9
click at [94, 35] on span "Chargé de compte" at bounding box center [103, 38] width 44 height 6
click at [204, 62] on div at bounding box center [226, 58] width 108 height 16
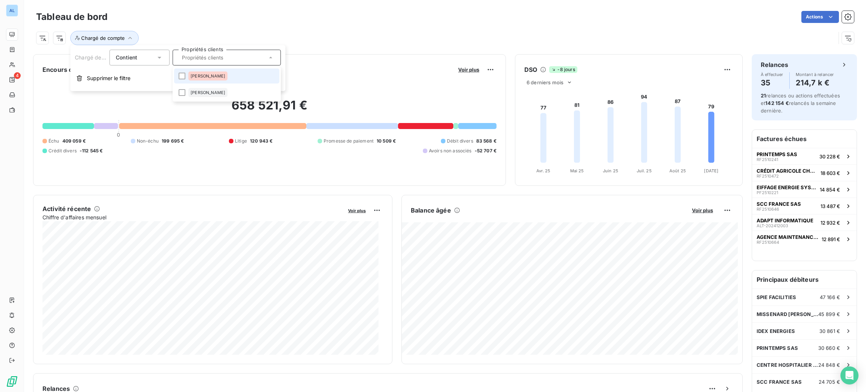
click at [222, 79] on li "[PERSON_NAME]" at bounding box center [226, 75] width 105 height 15
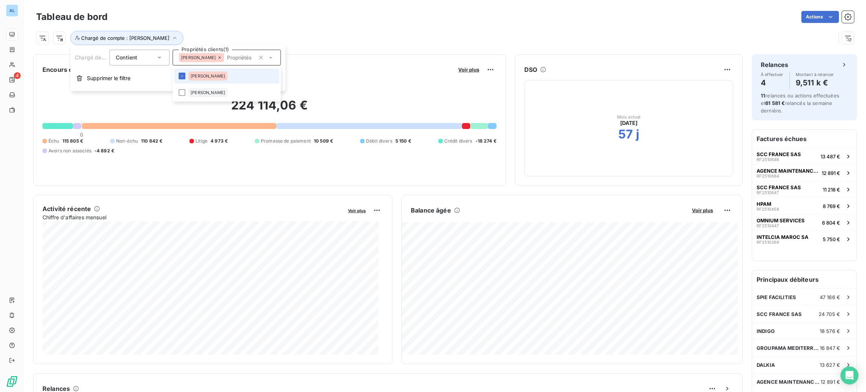
click at [202, 80] on div "[PERSON_NAME]" at bounding box center [207, 75] width 39 height 9
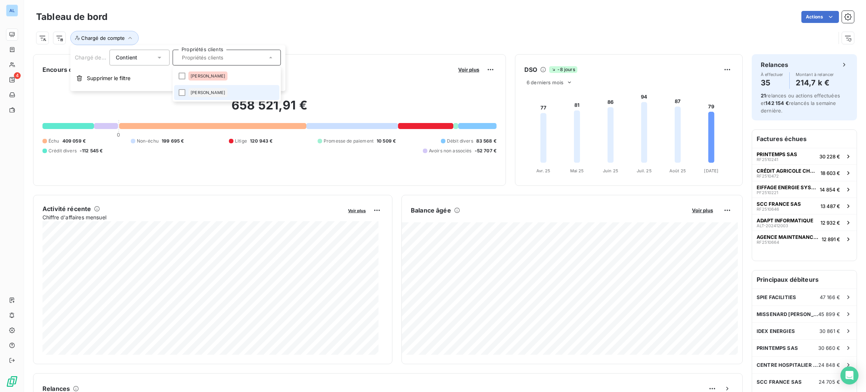
click at [203, 89] on div "[PERSON_NAME]" at bounding box center [207, 92] width 39 height 9
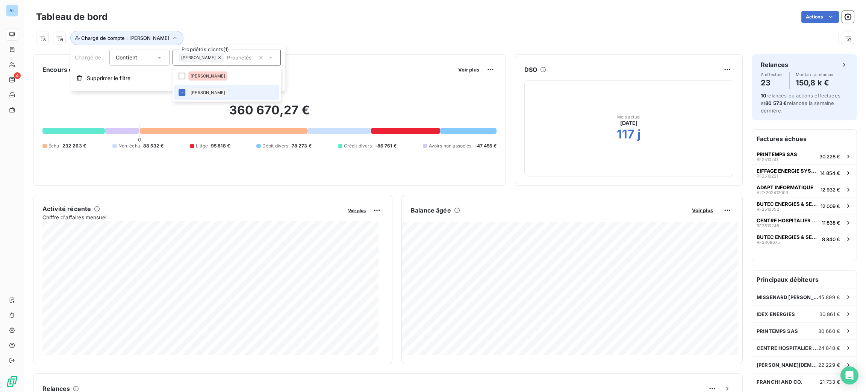
click at [199, 91] on span "[PERSON_NAME]" at bounding box center [208, 92] width 35 height 5
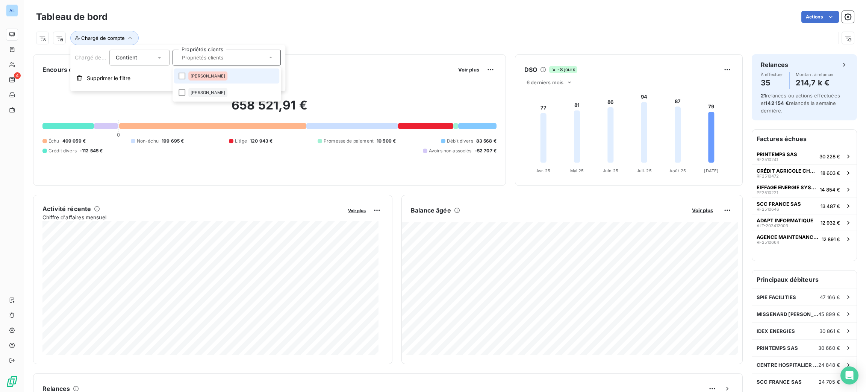
click at [191, 76] on span "[PERSON_NAME]" at bounding box center [208, 76] width 35 height 5
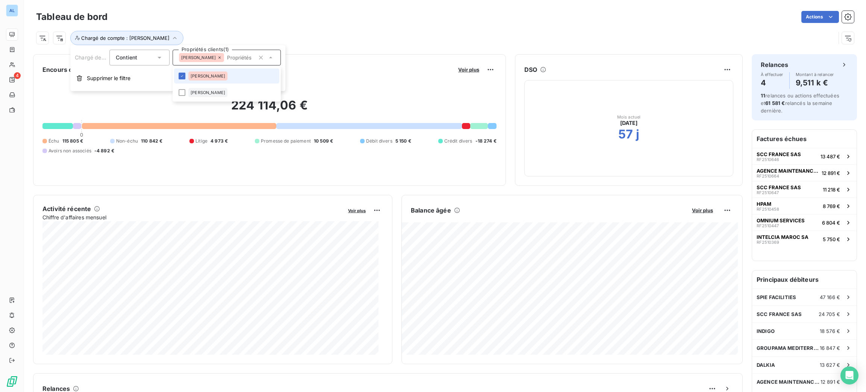
click at [191, 78] on div "[PERSON_NAME]" at bounding box center [207, 75] width 39 height 9
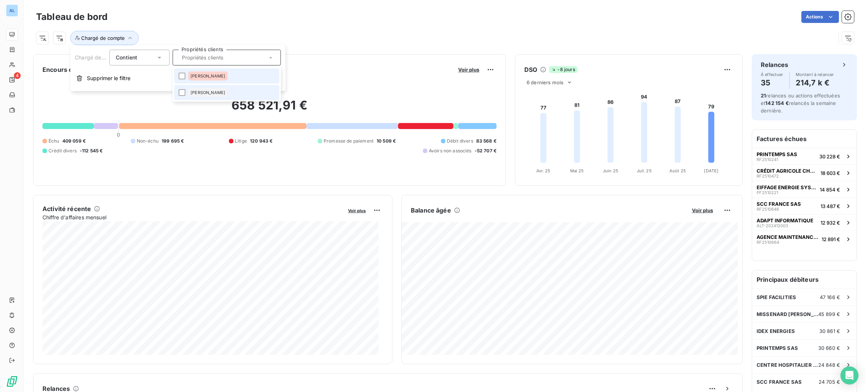
drag, startPoint x: 199, startPoint y: 94, endPoint x: 199, endPoint y: 80, distance: 14.3
click at [199, 80] on ul "[PERSON_NAME]" at bounding box center [226, 84] width 108 height 35
click at [197, 79] on div "[PERSON_NAME]" at bounding box center [207, 75] width 39 height 9
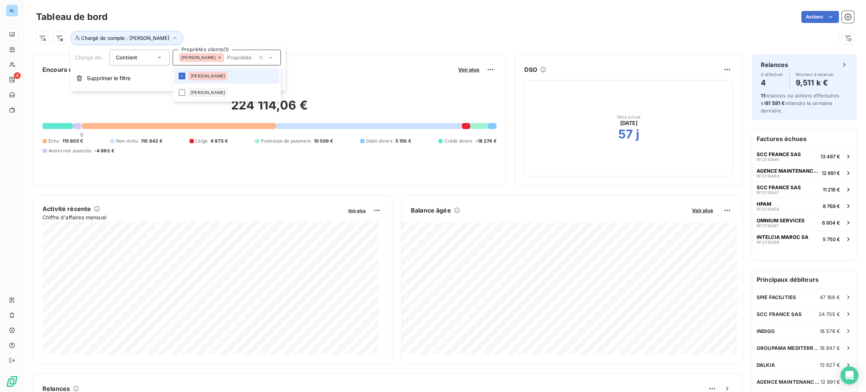
click at [197, 79] on div "[PERSON_NAME]" at bounding box center [207, 75] width 39 height 9
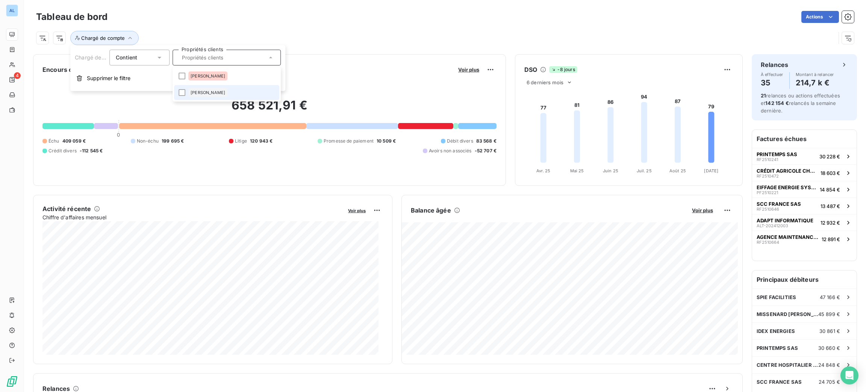
click at [200, 89] on div "[PERSON_NAME]" at bounding box center [207, 92] width 39 height 9
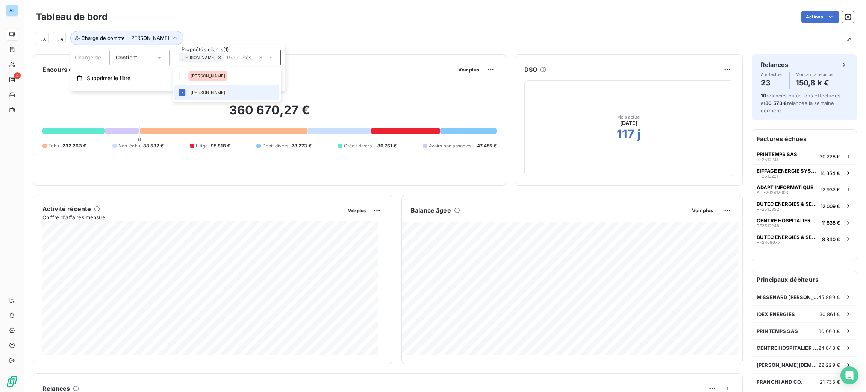
click at [201, 92] on span "[PERSON_NAME]" at bounding box center [208, 92] width 35 height 5
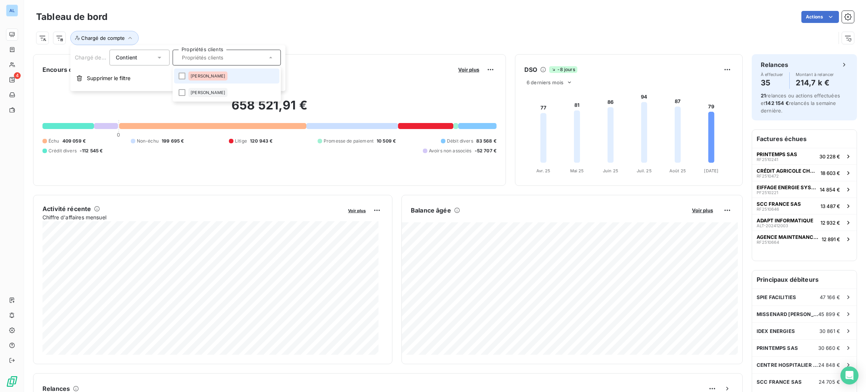
click at [197, 78] on span "[PERSON_NAME]" at bounding box center [208, 76] width 35 height 5
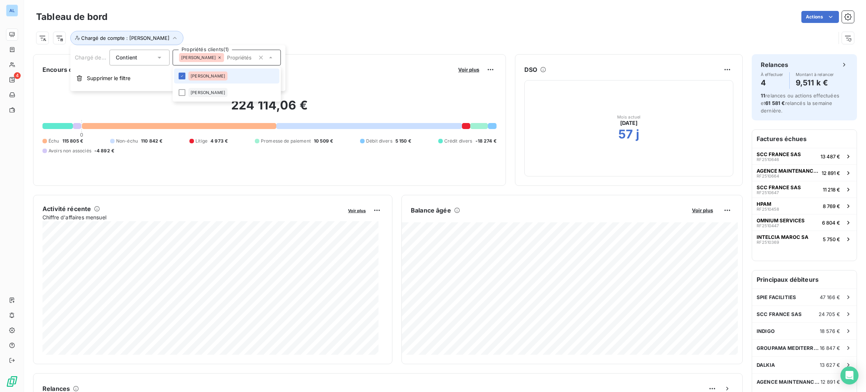
drag, startPoint x: 195, startPoint y: 74, endPoint x: 212, endPoint y: 44, distance: 34.8
click at [195, 74] on span "[PERSON_NAME]" at bounding box center [208, 76] width 35 height 5
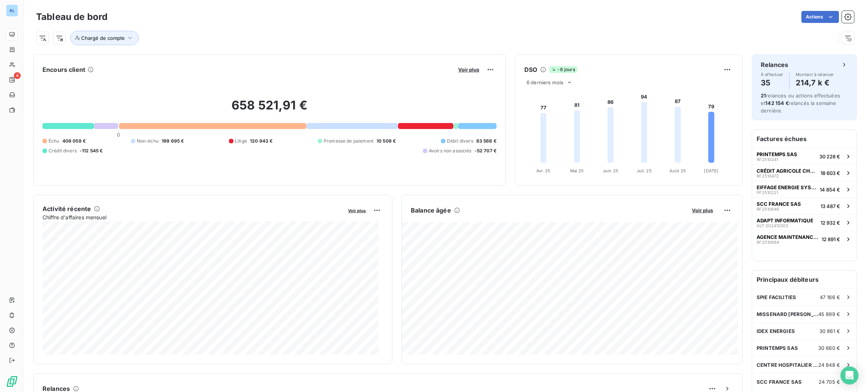
click at [220, 33] on div "Chargé de compte" at bounding box center [435, 38] width 799 height 14
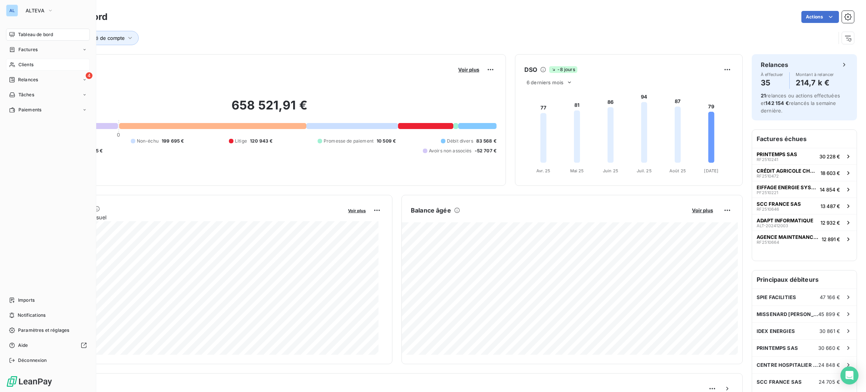
click at [24, 68] on span "Clients" at bounding box center [25, 64] width 15 height 7
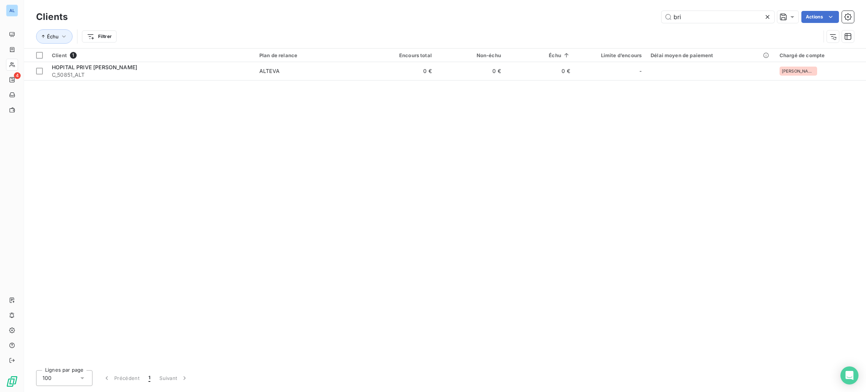
drag, startPoint x: 696, startPoint y: 12, endPoint x: 588, endPoint y: 2, distance: 108.0
click at [588, 2] on div "Clients bri Actions Échu Filtrer" at bounding box center [445, 24] width 842 height 48
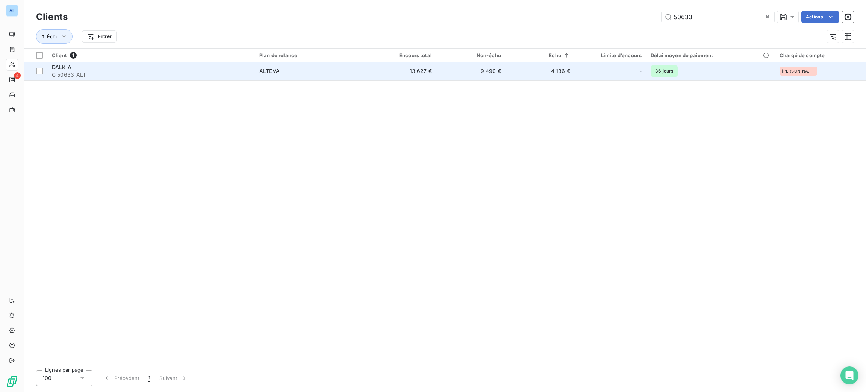
type input "50633"
click at [245, 76] on span "C_50633_ALT" at bounding box center [151, 75] width 198 height 8
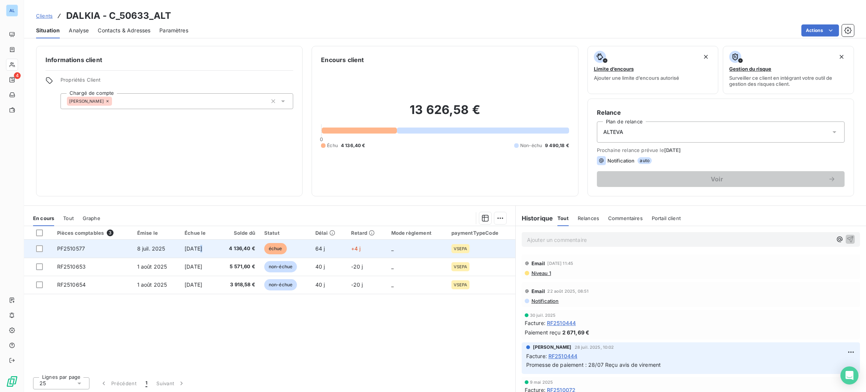
click at [192, 251] on span "[DATE]" at bounding box center [194, 248] width 18 height 6
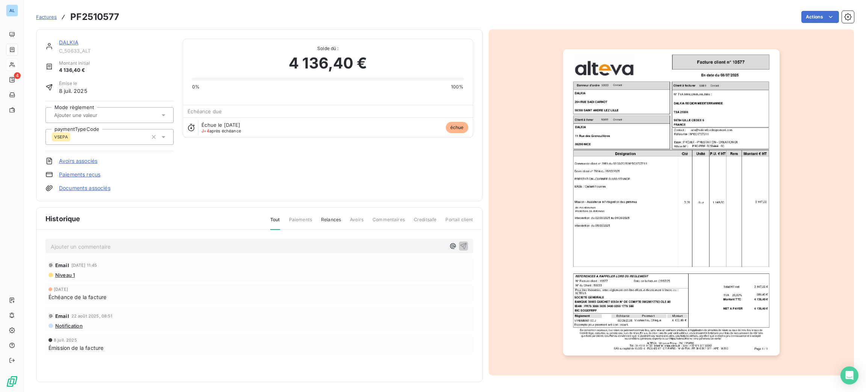
click at [803, 18] on html "AL 4 Factures PF2510577 Actions DALKIA C_50633_ALT Montant initial 4 136,40 € É…" at bounding box center [433, 196] width 866 height 392
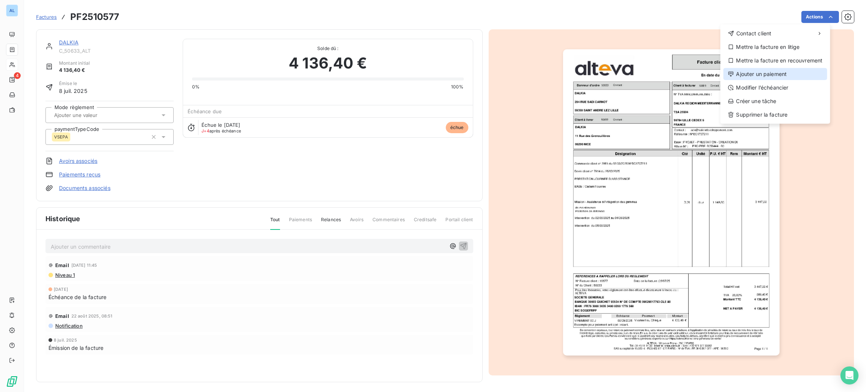
click at [778, 76] on div "Ajouter un paiement" at bounding box center [775, 74] width 104 height 12
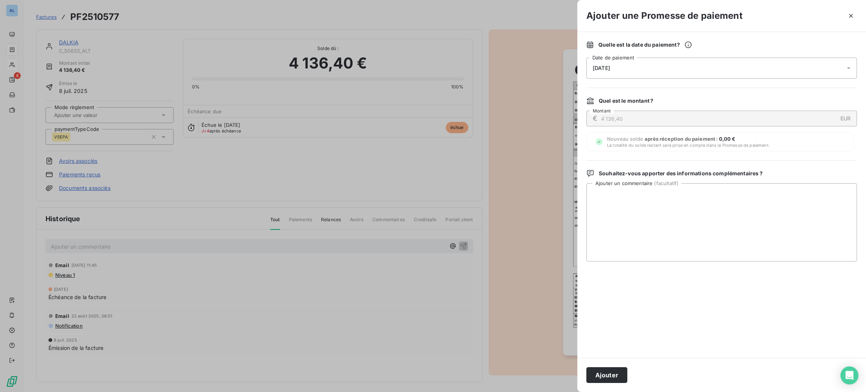
click at [662, 70] on div "[DATE]" at bounding box center [721, 67] width 271 height 21
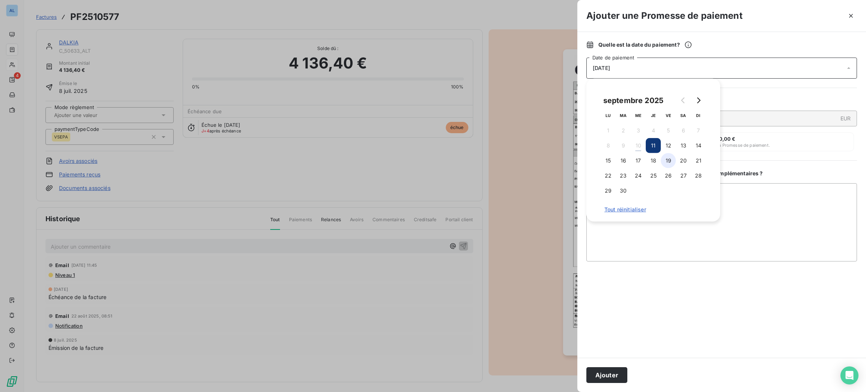
click at [667, 160] on button "19" at bounding box center [668, 160] width 15 height 15
click at [743, 247] on textarea "Ajouter un commentaire ( facultatif )" at bounding box center [721, 222] width 271 height 78
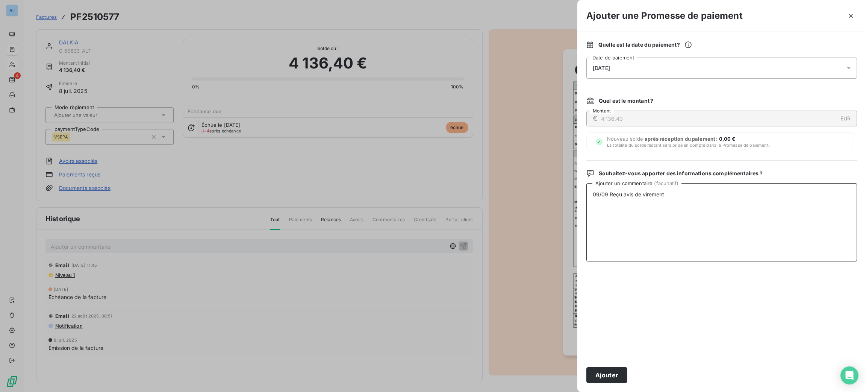
click at [599, 195] on textarea "09/09 Reçu avis de virement" at bounding box center [721, 222] width 271 height 78
type textarea "10/09 Reçu avis de virement"
click at [601, 371] on button "Ajouter" at bounding box center [606, 375] width 41 height 16
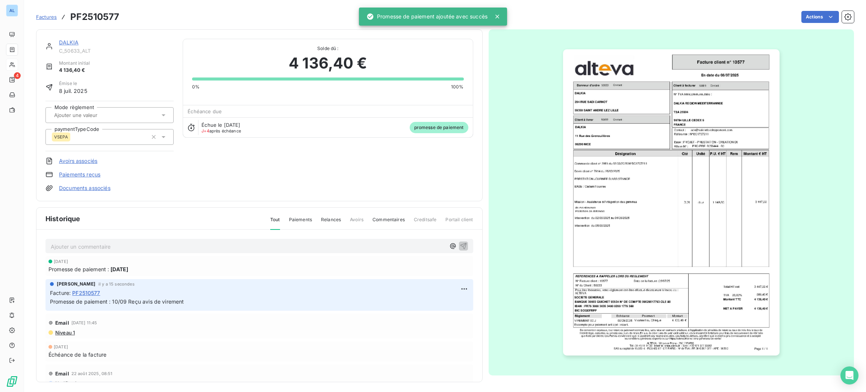
click at [27, 30] on section "Factures PF2510577 Actions DALKIA C_50633_ALT Montant initial 4 136,40 € Émise …" at bounding box center [445, 196] width 842 height 392
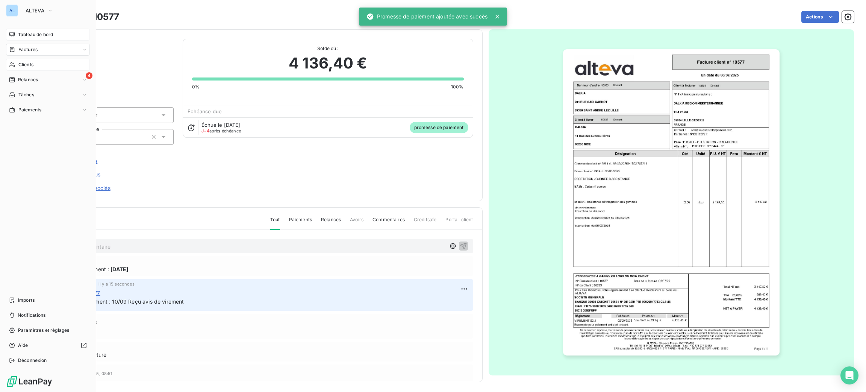
click at [14, 33] on icon at bounding box center [11, 34] width 5 height 5
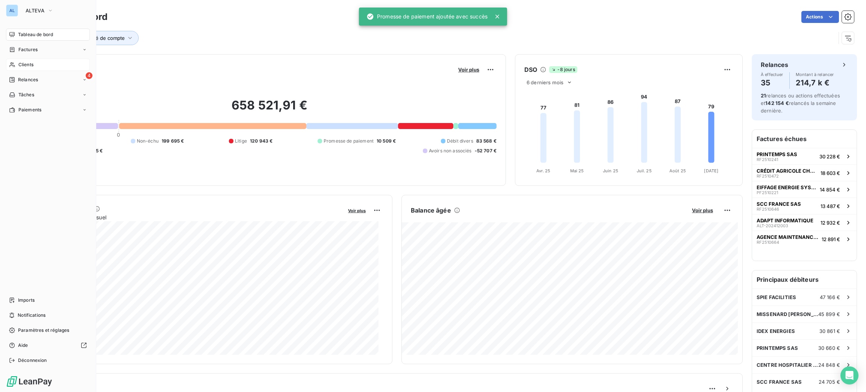
drag, startPoint x: 24, startPoint y: 62, endPoint x: 79, endPoint y: 59, distance: 55.0
click at [25, 62] on span "Clients" at bounding box center [25, 64] width 15 height 7
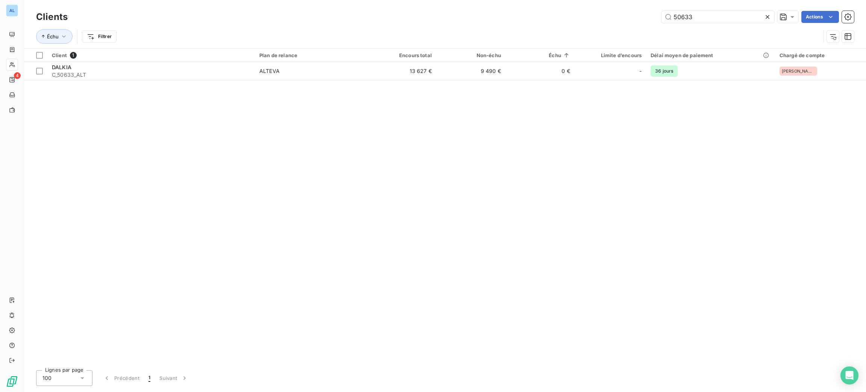
drag, startPoint x: 678, startPoint y: 17, endPoint x: 620, endPoint y: 5, distance: 58.7
click at [620, 5] on div "Clients 50633 Actions Échu Filtrer" at bounding box center [445, 24] width 842 height 48
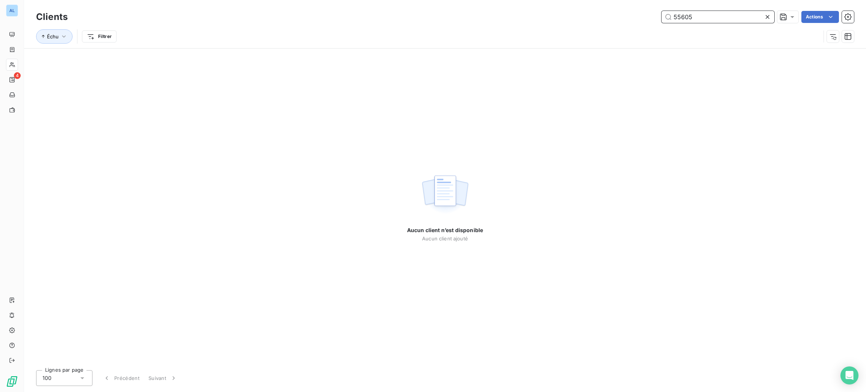
drag, startPoint x: 705, startPoint y: 18, endPoint x: 633, endPoint y: 27, distance: 72.7
click at [633, 28] on div "Clients 55605 Actions Échu Filtrer" at bounding box center [445, 28] width 818 height 39
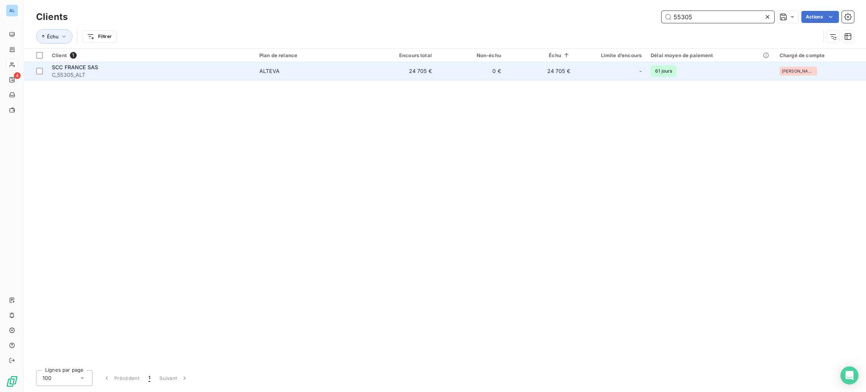
type input "55305"
click at [252, 77] on td "SCC FRANCE SAS C_55305_ALT" at bounding box center [150, 71] width 207 height 18
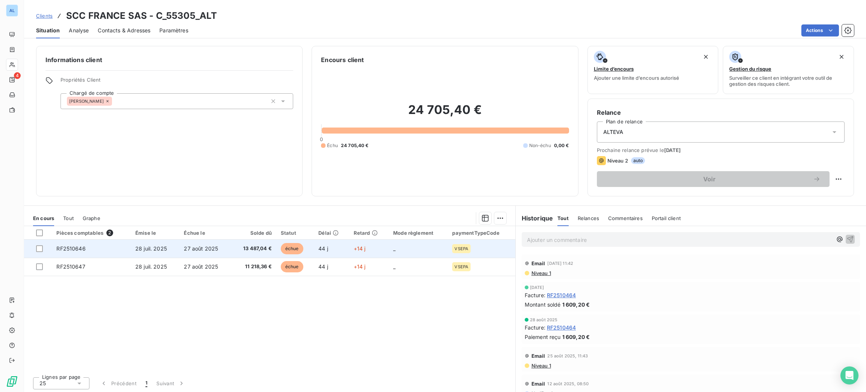
click at [265, 254] on td "13 487,04 €" at bounding box center [253, 248] width 45 height 18
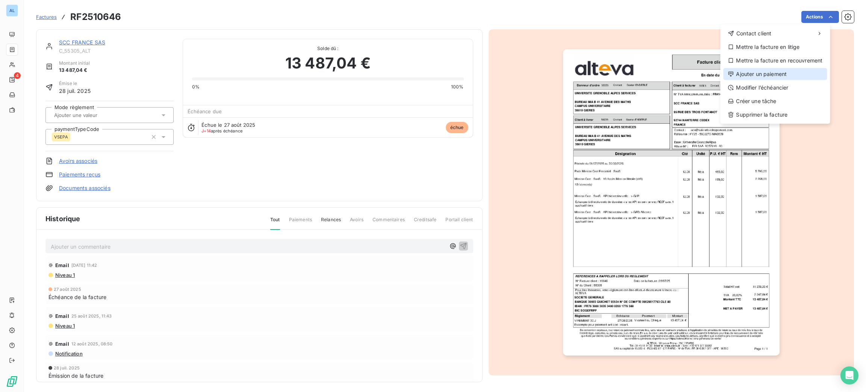
click at [780, 72] on div "Ajouter un paiement" at bounding box center [775, 74] width 104 height 12
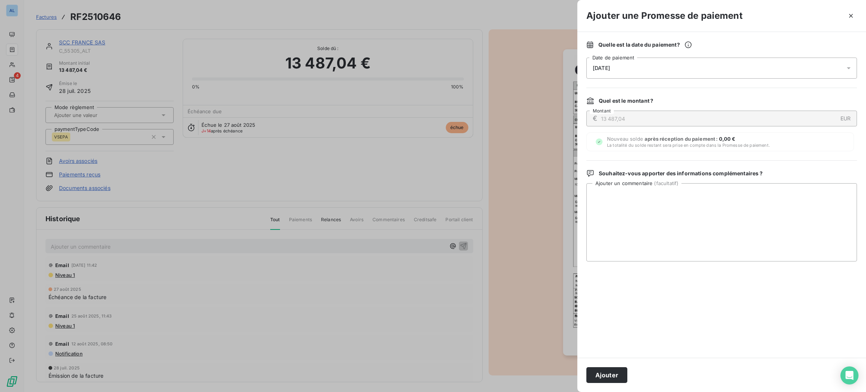
click at [713, 67] on div "[DATE]" at bounding box center [721, 67] width 271 height 21
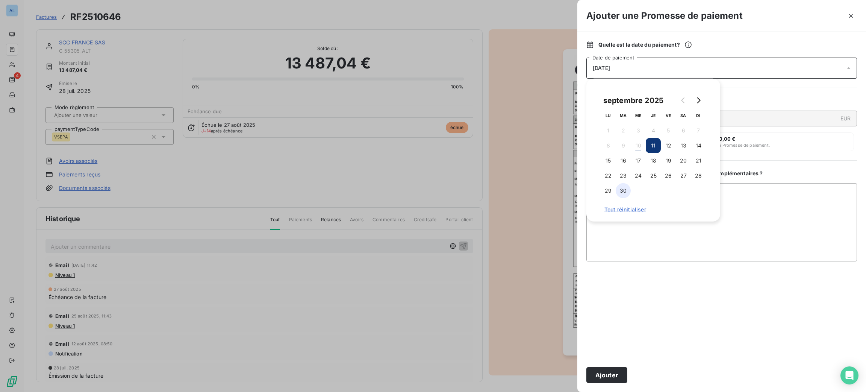
click at [628, 187] on button "30" at bounding box center [623, 190] width 15 height 15
click at [697, 105] on button "Go to next month" at bounding box center [698, 100] width 15 height 15
click at [672, 127] on button "3" at bounding box center [668, 130] width 15 height 15
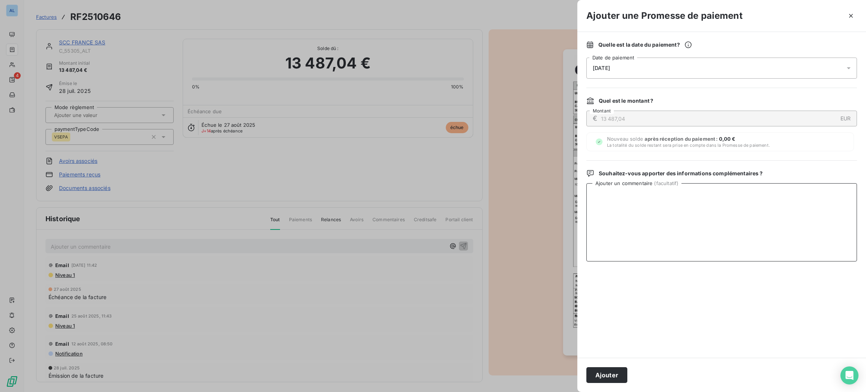
click at [831, 218] on textarea "Ajouter un commentaire ( facultatif )" at bounding box center [721, 222] width 271 height 78
paste textarea "En fait ces factures seront échues le [DATE]."
drag, startPoint x: 735, startPoint y: 203, endPoint x: 527, endPoint y: 166, distance: 211.3
click at [527, 391] on div "Ajouter une Promesse de paiement Quelle est la date du paiement ? [DATE] Date d…" at bounding box center [433, 392] width 866 height 0
type textarea "10/09 Mail client : En fait ces factures seront échues le [DATE]. => j'informe …"
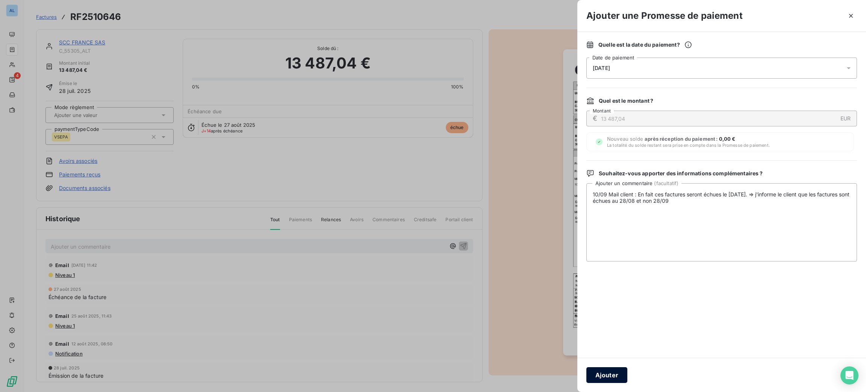
click at [617, 371] on button "Ajouter" at bounding box center [606, 375] width 41 height 16
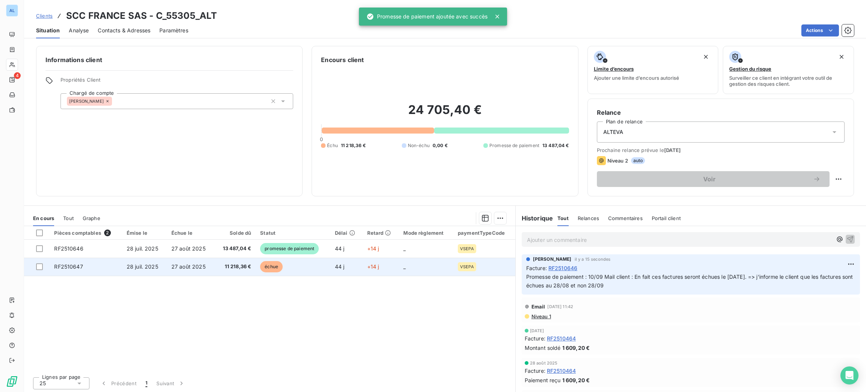
click at [243, 266] on span "11 218,36 €" at bounding box center [235, 267] width 32 height 8
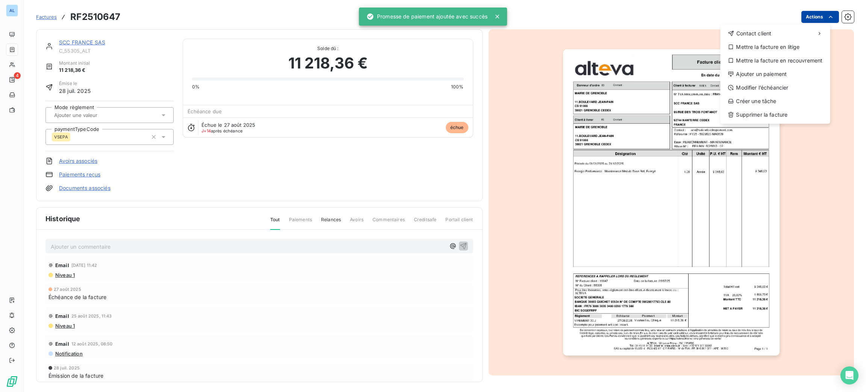
click at [813, 23] on html "AL 4 Factures RF2510647 Actions Contact client Mettre la facture en litige Mett…" at bounding box center [433, 196] width 866 height 392
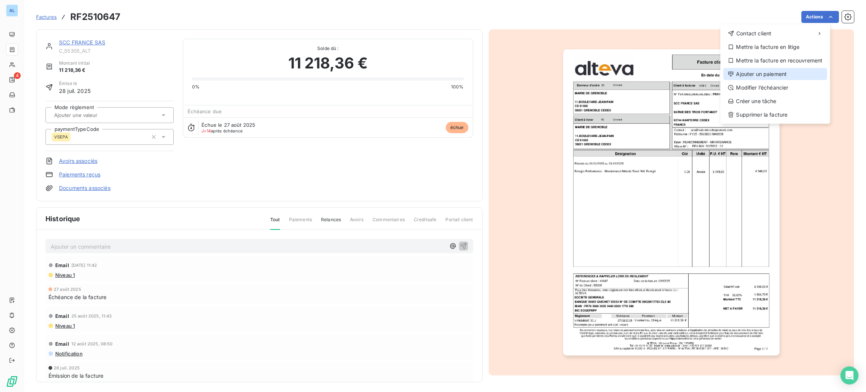
click at [750, 69] on div "Ajouter un paiement" at bounding box center [775, 74] width 104 height 12
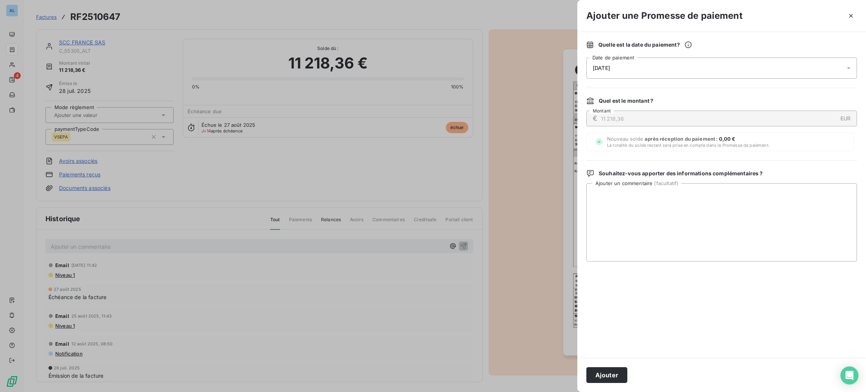
click at [651, 70] on div "[DATE]" at bounding box center [721, 67] width 271 height 21
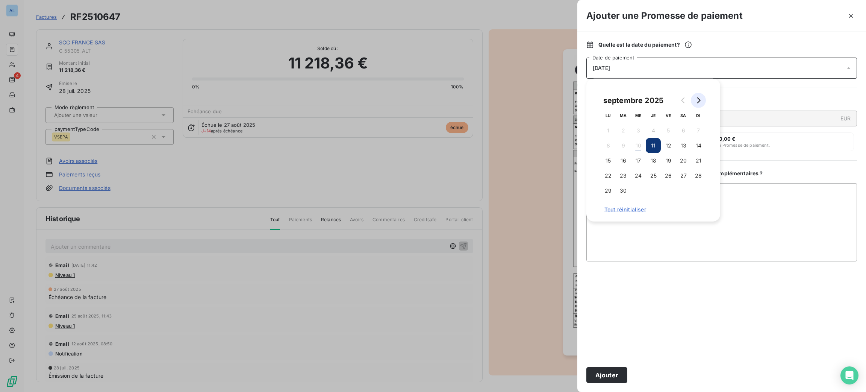
click at [695, 106] on button "Go to next month" at bounding box center [698, 100] width 15 height 15
click at [663, 134] on button "3" at bounding box center [668, 130] width 15 height 15
click at [750, 213] on textarea "Ajouter un commentaire ( facultatif )" at bounding box center [721, 222] width 271 height 78
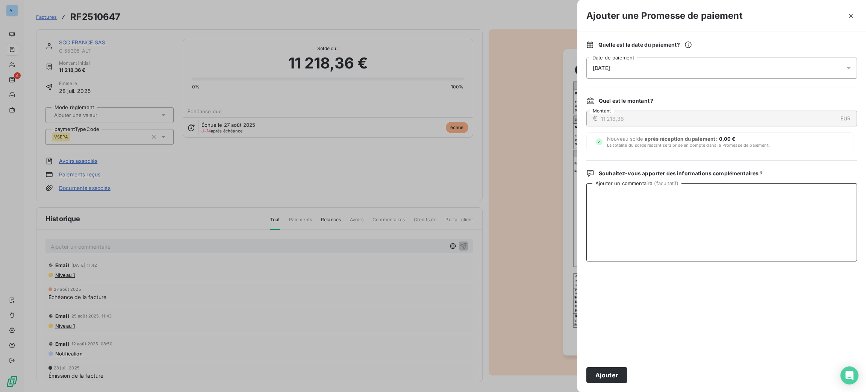
paste textarea "10/09 Mail client : En fait ces factures seront échues le [DATE]. => j'informe …"
type textarea "10/09 Mail client : En fait ces factures seront échues le [DATE]. => j'informe …"
click at [619, 374] on button "Ajouter" at bounding box center [606, 375] width 41 height 16
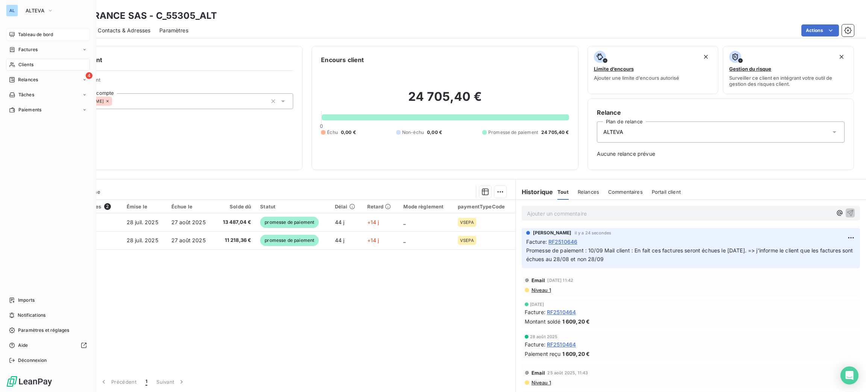
click at [18, 29] on div "Tableau de bord" at bounding box center [48, 35] width 84 height 12
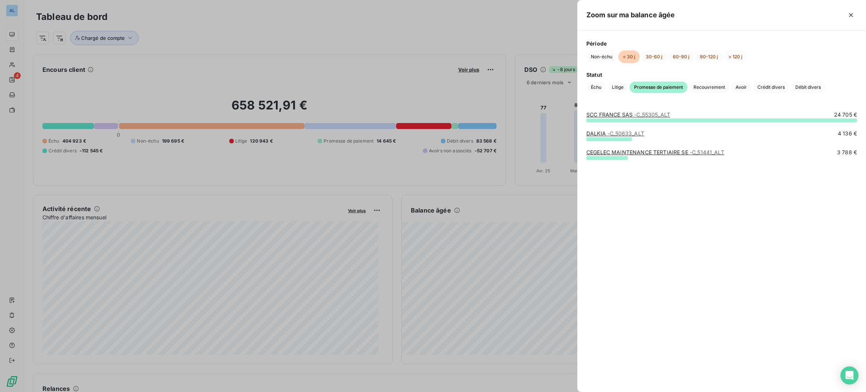
click at [475, 257] on div at bounding box center [433, 196] width 866 height 392
